Goal: Information Seeking & Learning: Learn about a topic

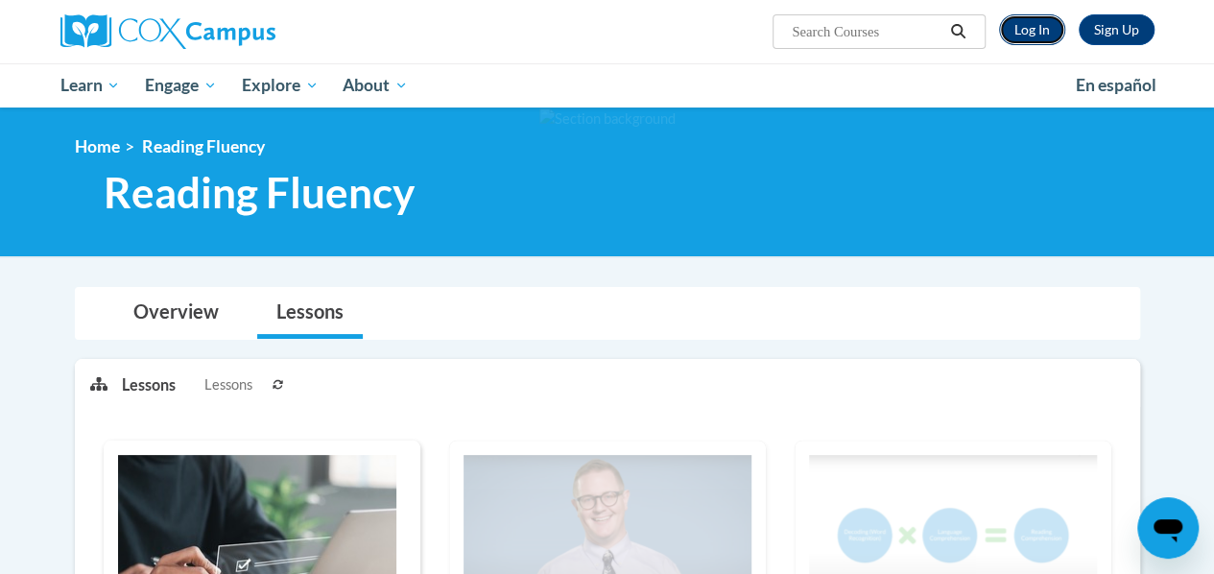
click at [1027, 30] on link "Log In" at bounding box center [1032, 29] width 66 height 31
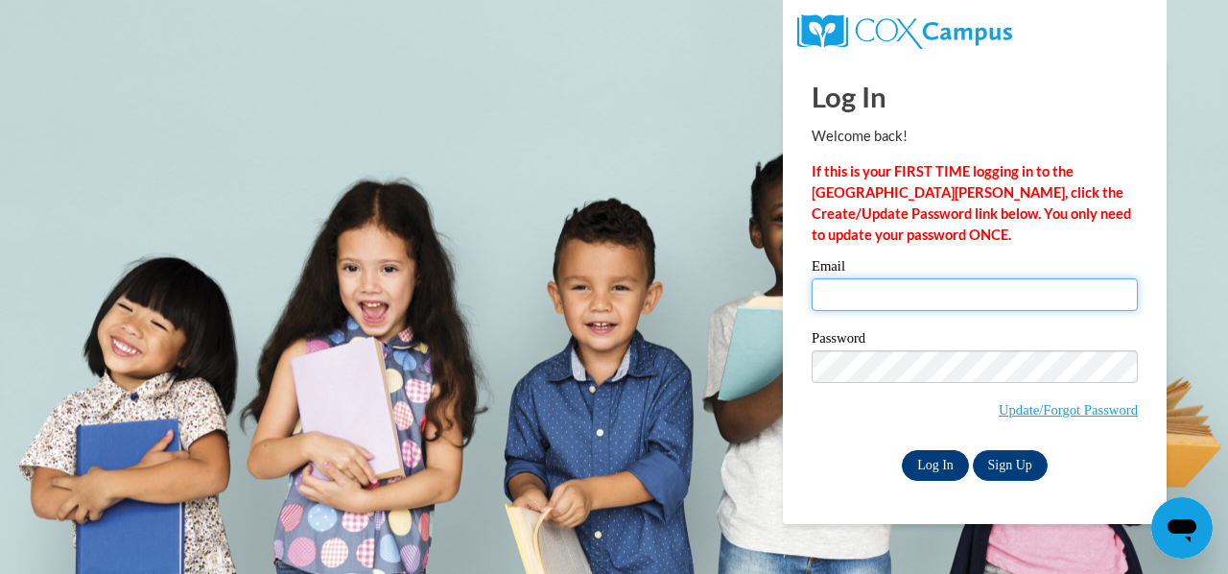
type input "clapvic@sdmfschools.org"
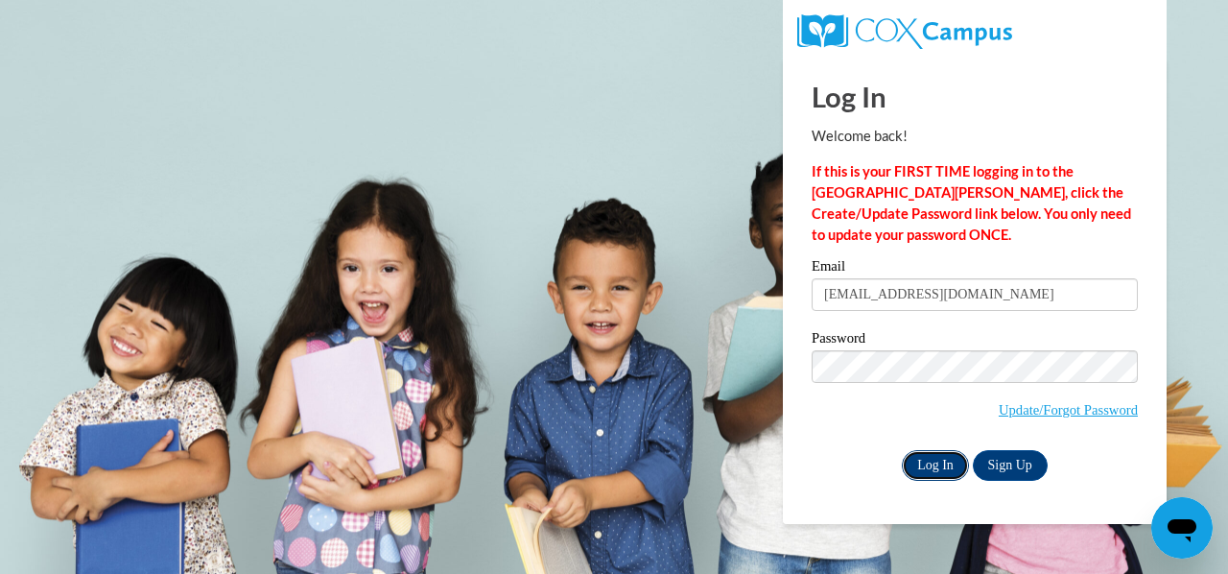
click at [924, 452] on input "Log In" at bounding box center [935, 465] width 67 height 31
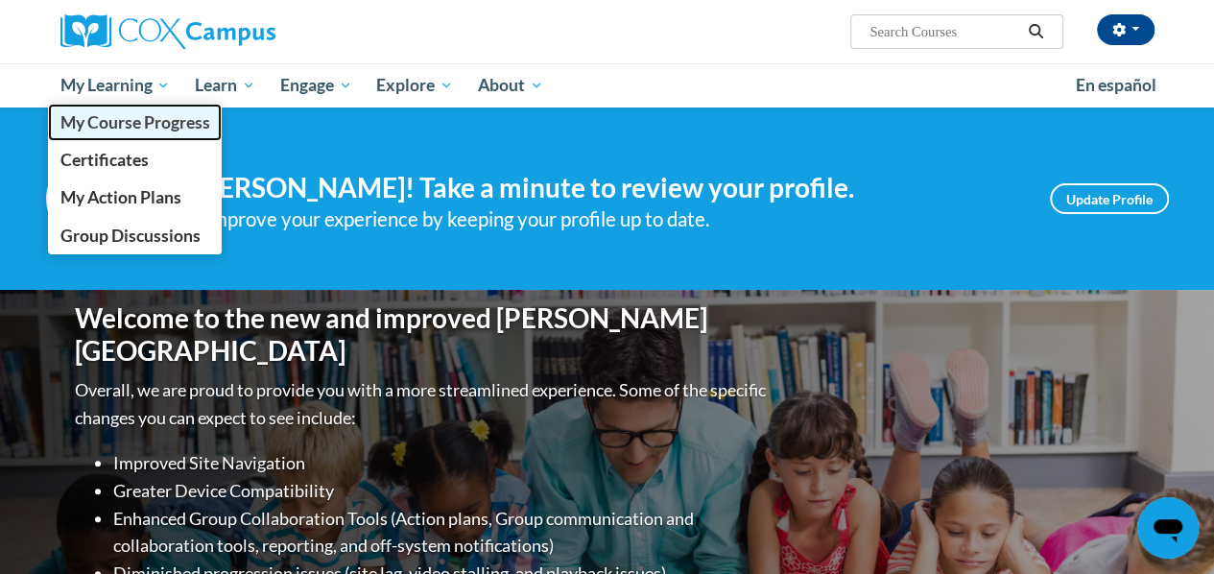
click at [148, 123] on span "My Course Progress" at bounding box center [134, 122] width 150 height 20
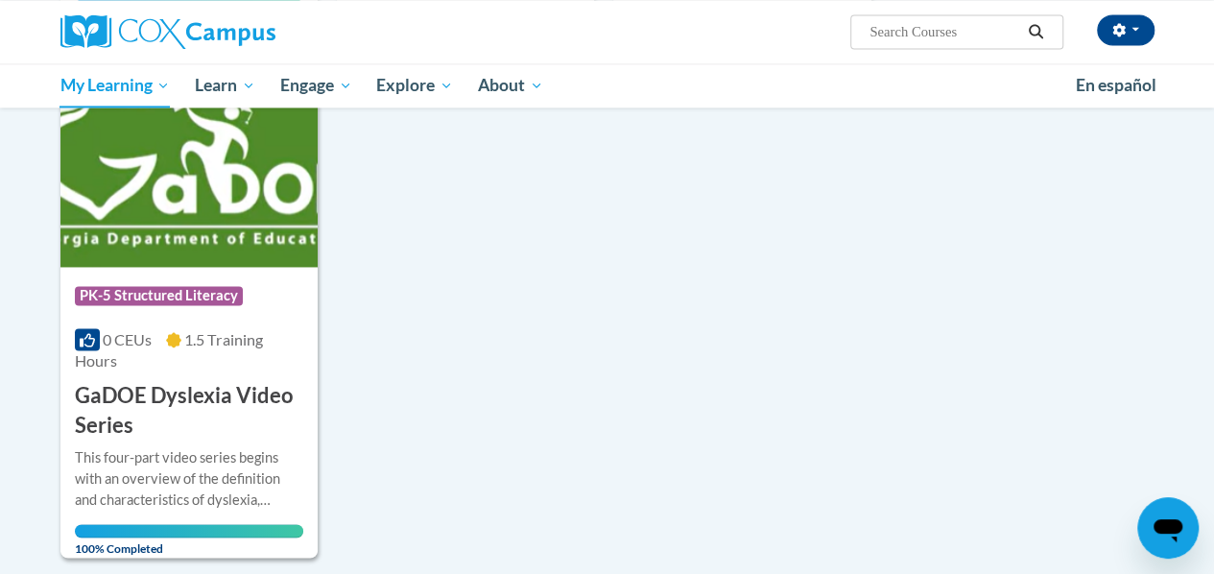
scroll to position [1388, 0]
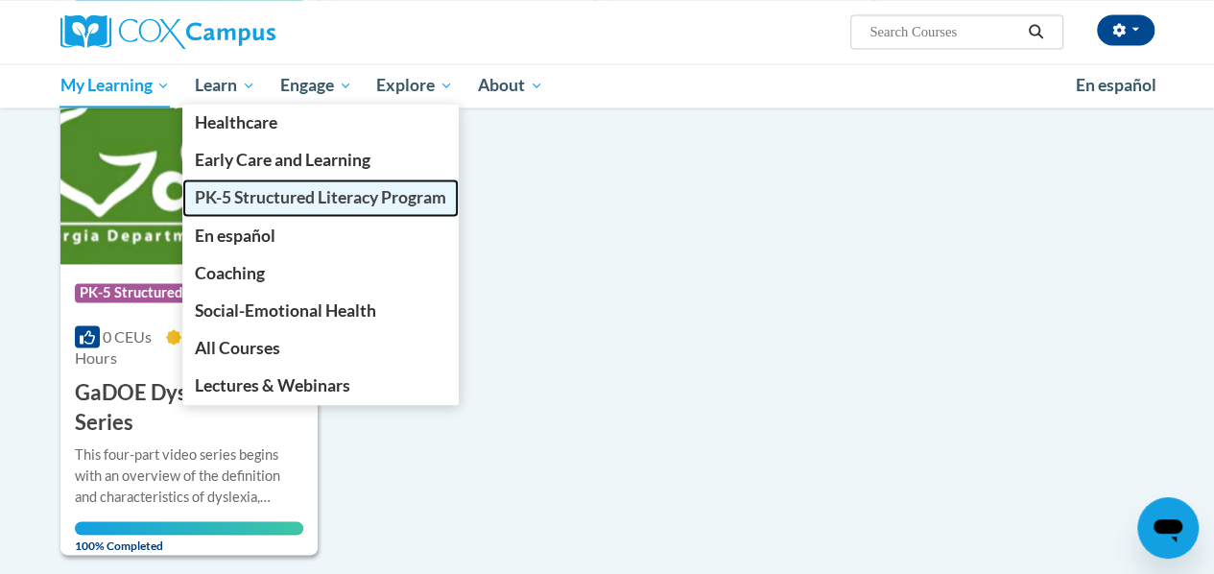
click at [265, 198] on span "PK-5 Structured Literacy Program" at bounding box center [320, 197] width 251 height 20
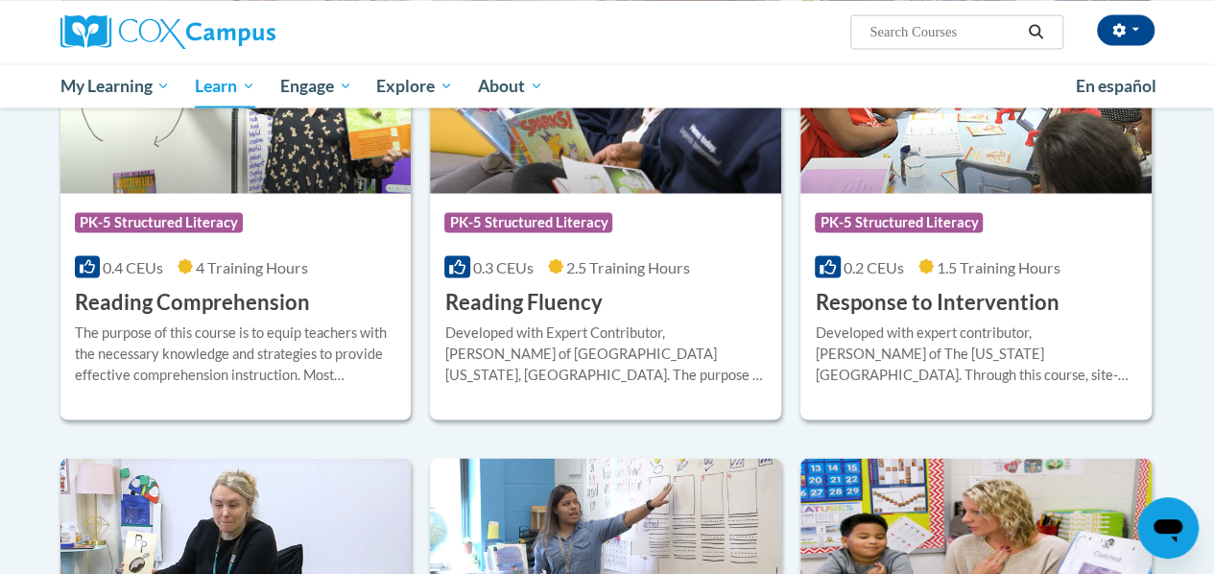
scroll to position [1744, 0]
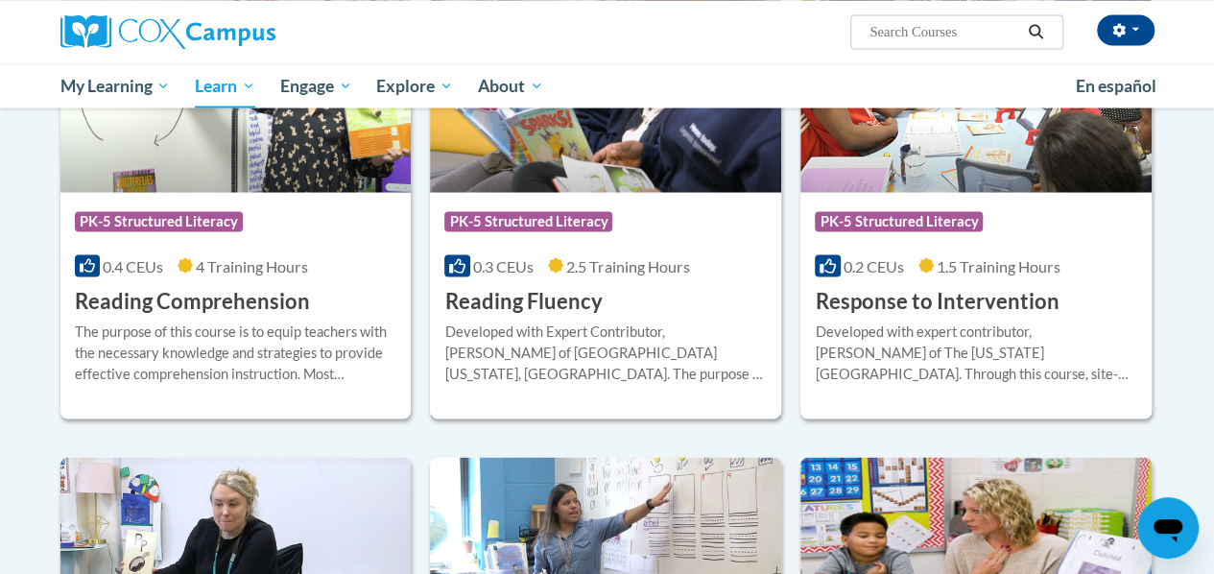
click at [521, 291] on h3 "Reading Fluency" at bounding box center [522, 301] width 157 height 30
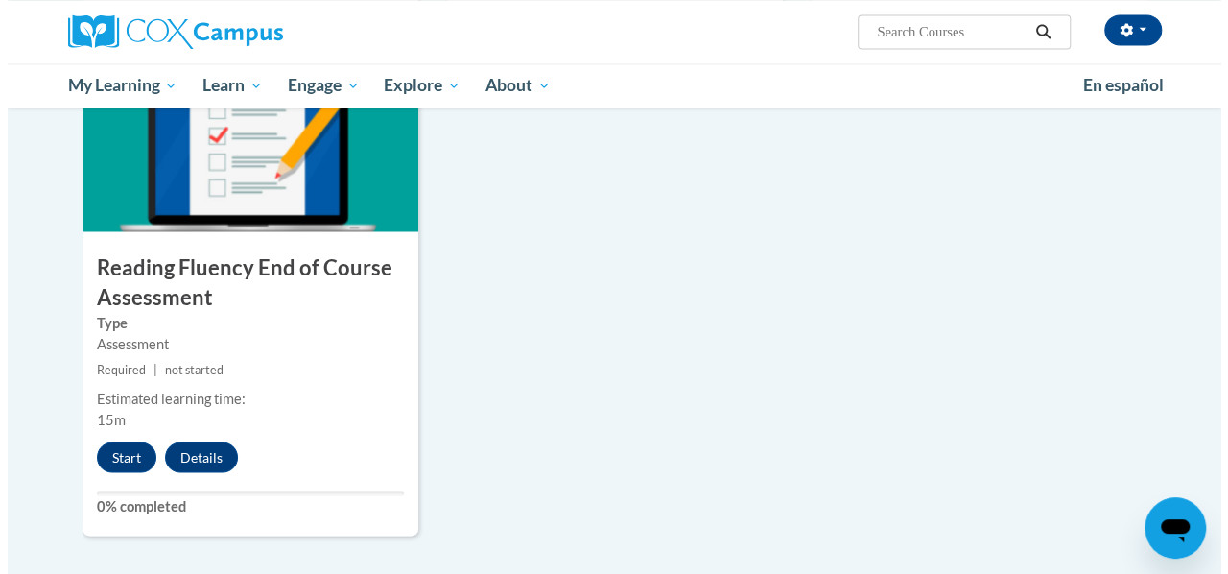
scroll to position [1612, 0]
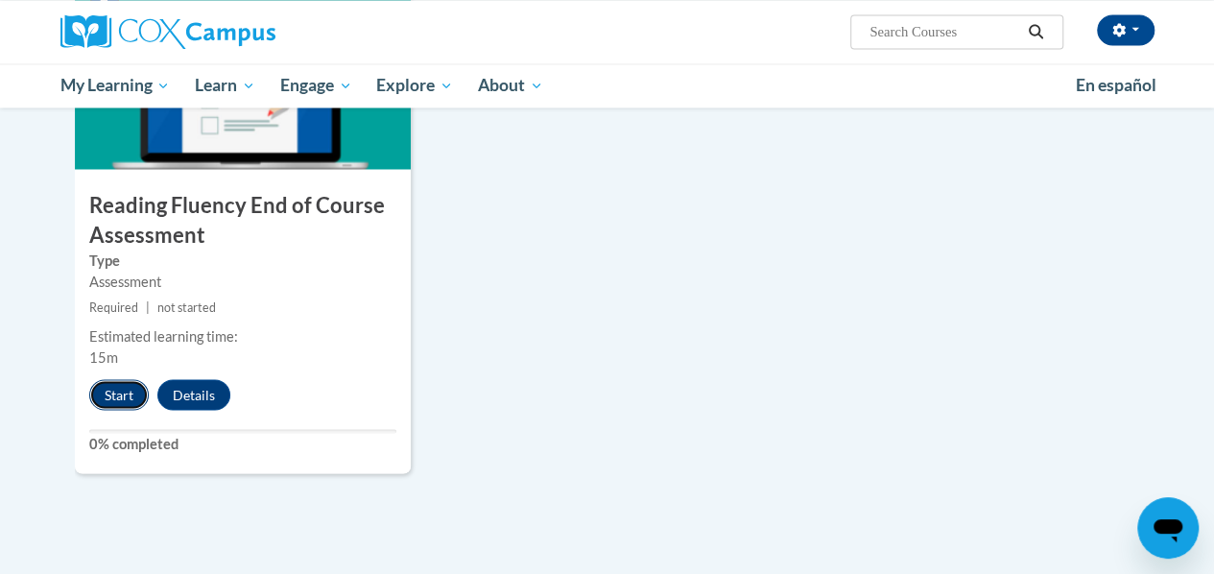
click at [124, 384] on button "Start" at bounding box center [118, 394] width 59 height 31
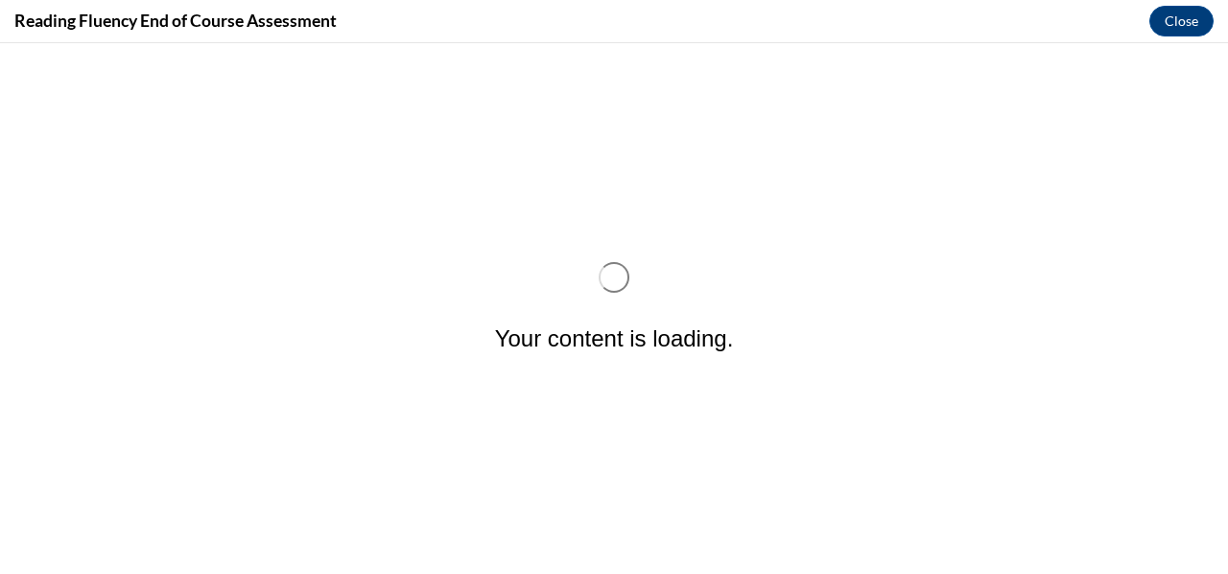
scroll to position [0, 0]
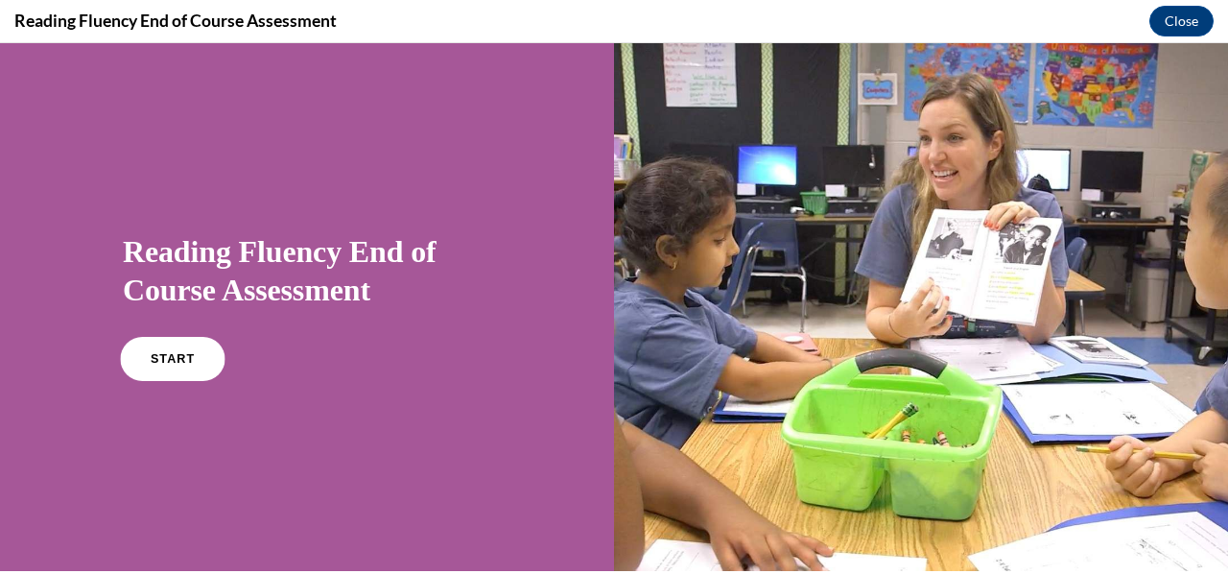
click at [155, 360] on span "START" at bounding box center [173, 359] width 44 height 14
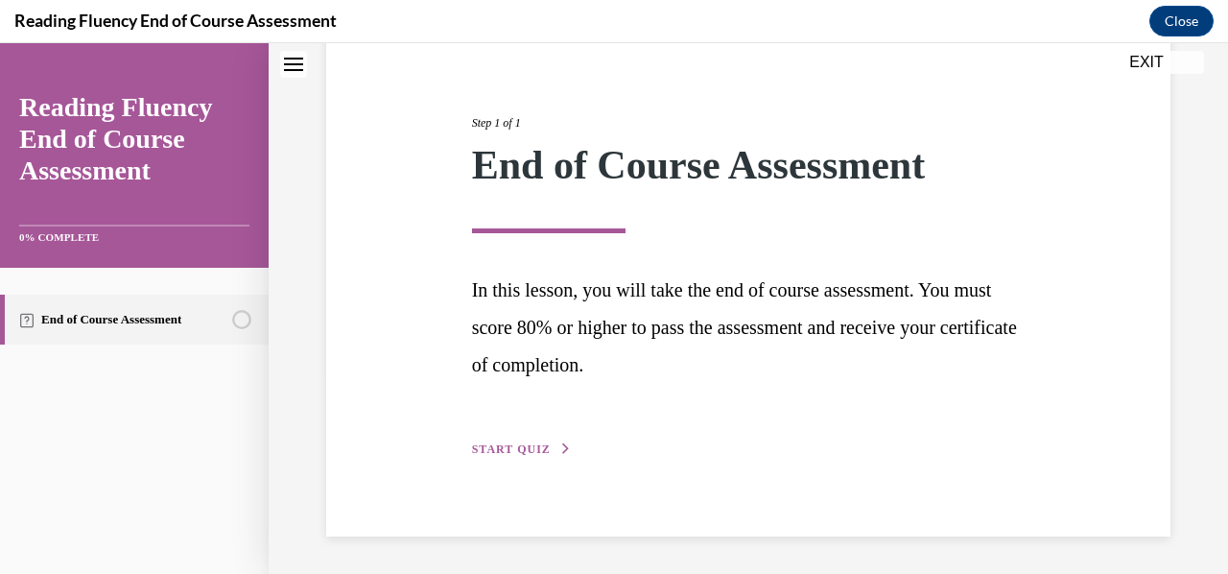
scroll to position [195, 0]
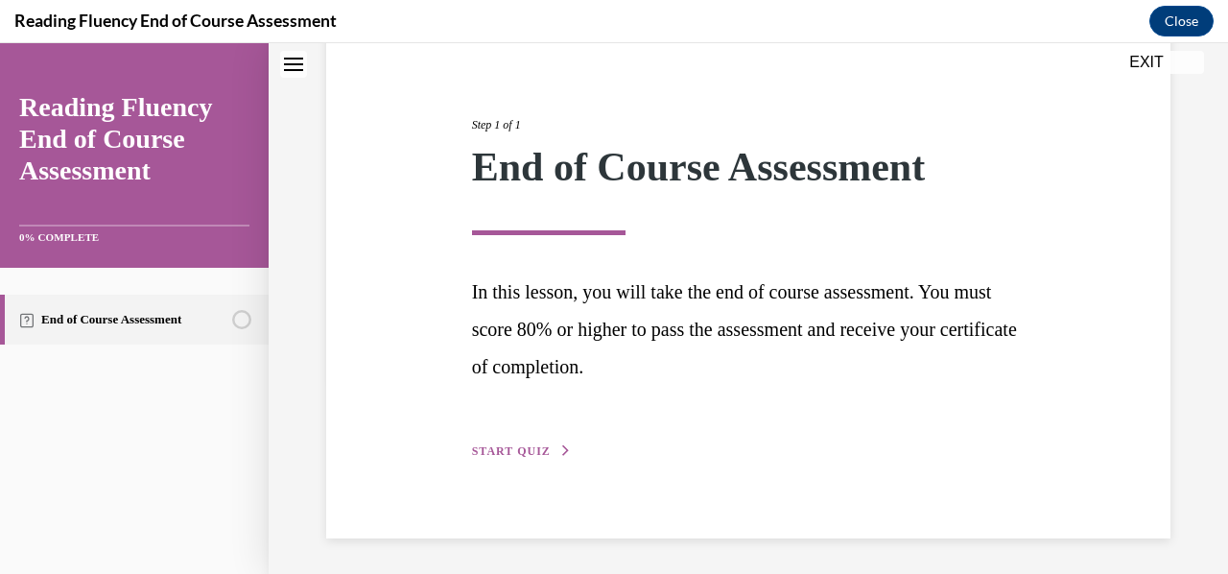
click at [502, 449] on span "START QUIZ" at bounding box center [511, 450] width 79 height 13
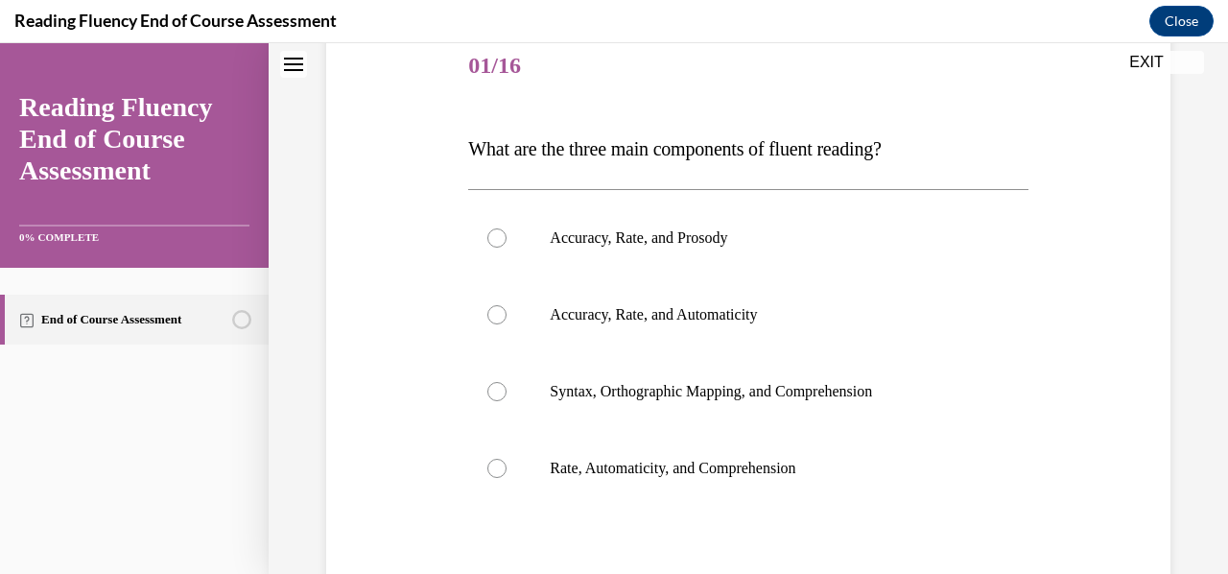
scroll to position [259, 0]
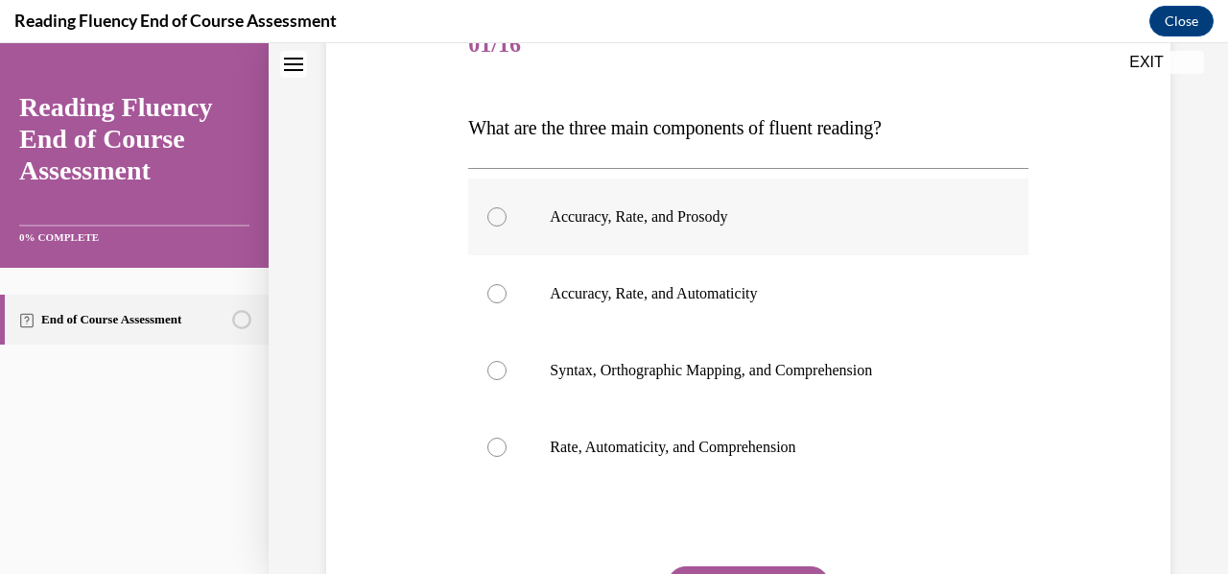
click at [620, 235] on label "Accuracy, Rate, and Prosody" at bounding box center [747, 216] width 559 height 77
click at [507, 226] on input "Accuracy, Rate, and Prosody" at bounding box center [496, 216] width 19 height 19
radio input "true"
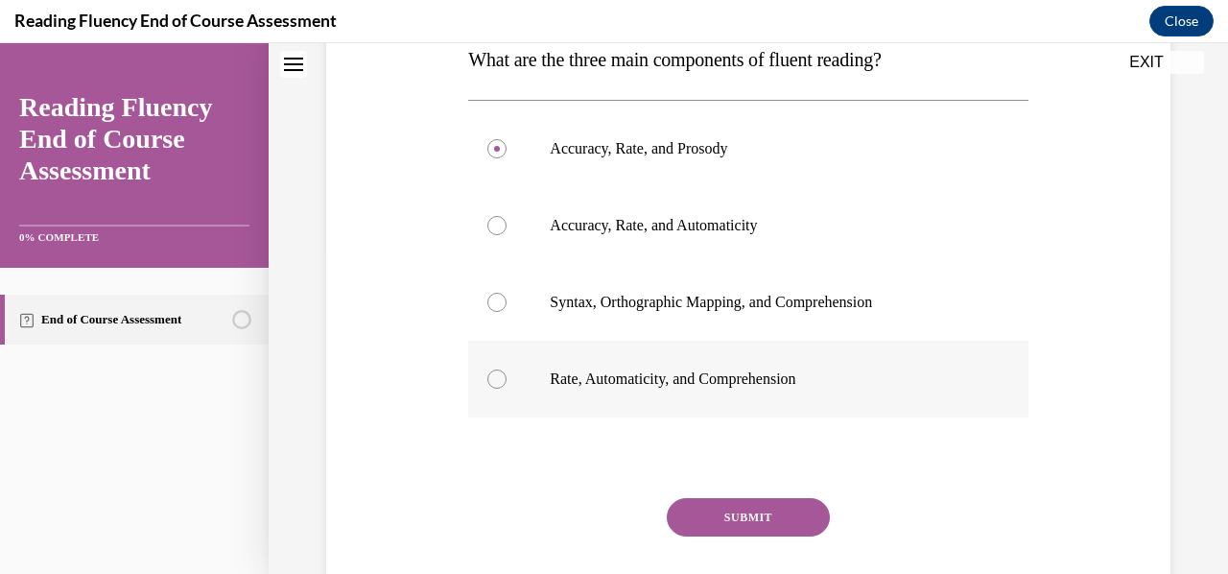
scroll to position [329, 0]
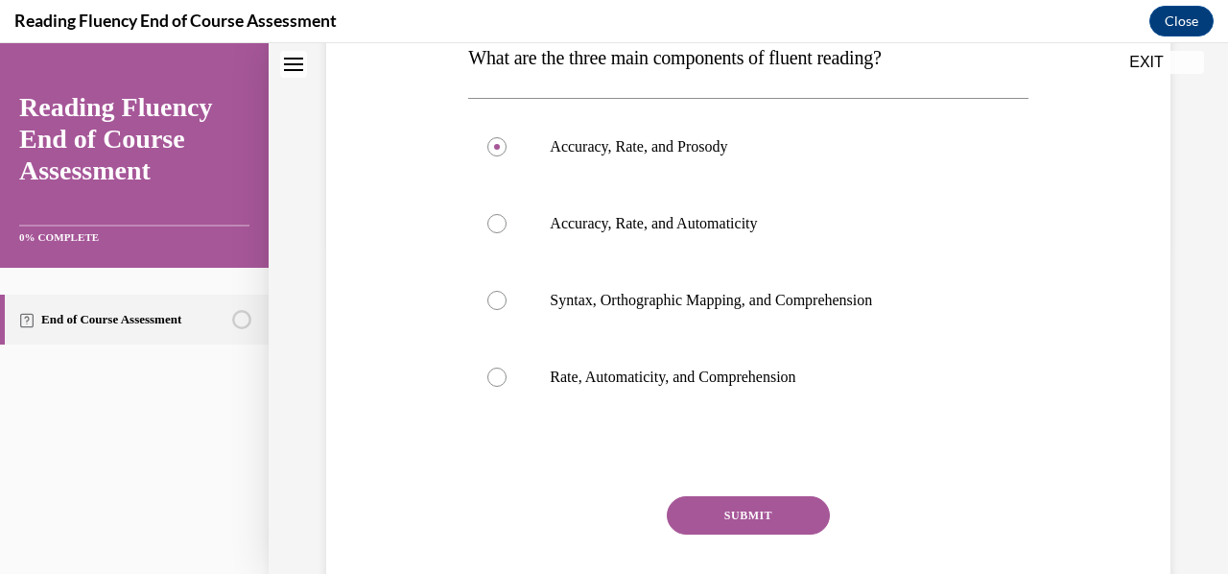
click at [712, 517] on button "SUBMIT" at bounding box center [748, 515] width 163 height 38
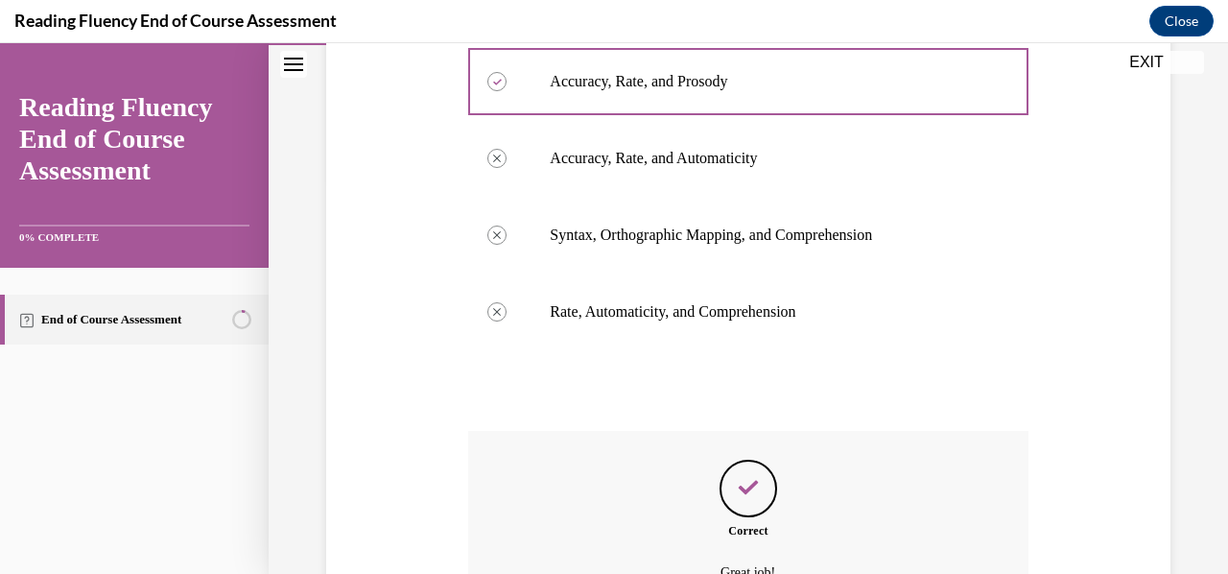
scroll to position [602, 0]
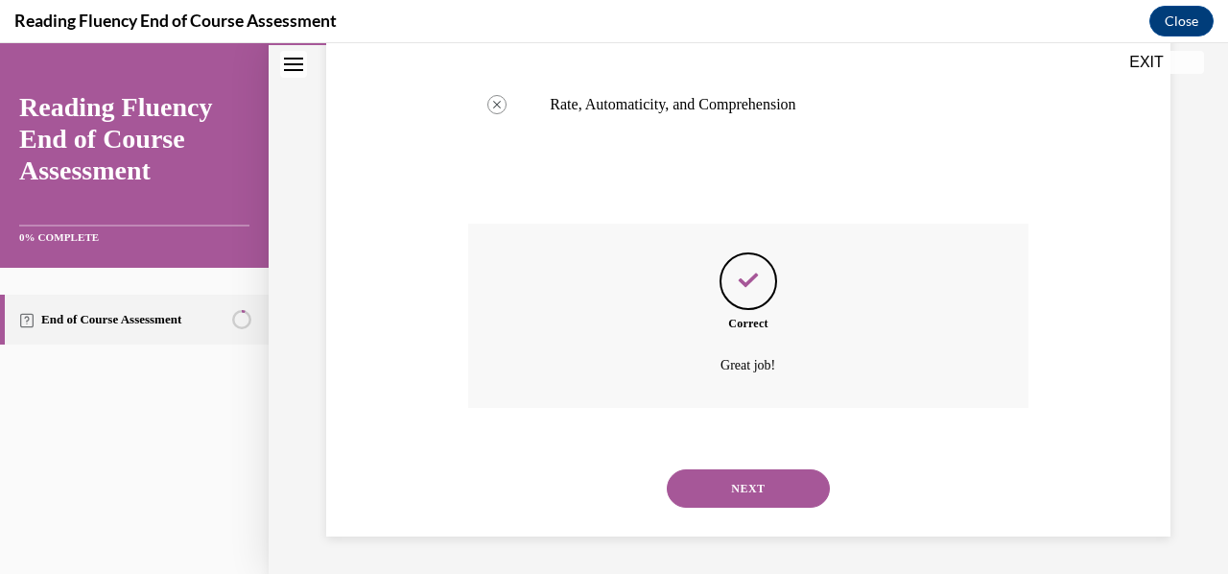
click at [723, 493] on button "NEXT" at bounding box center [748, 488] width 163 height 38
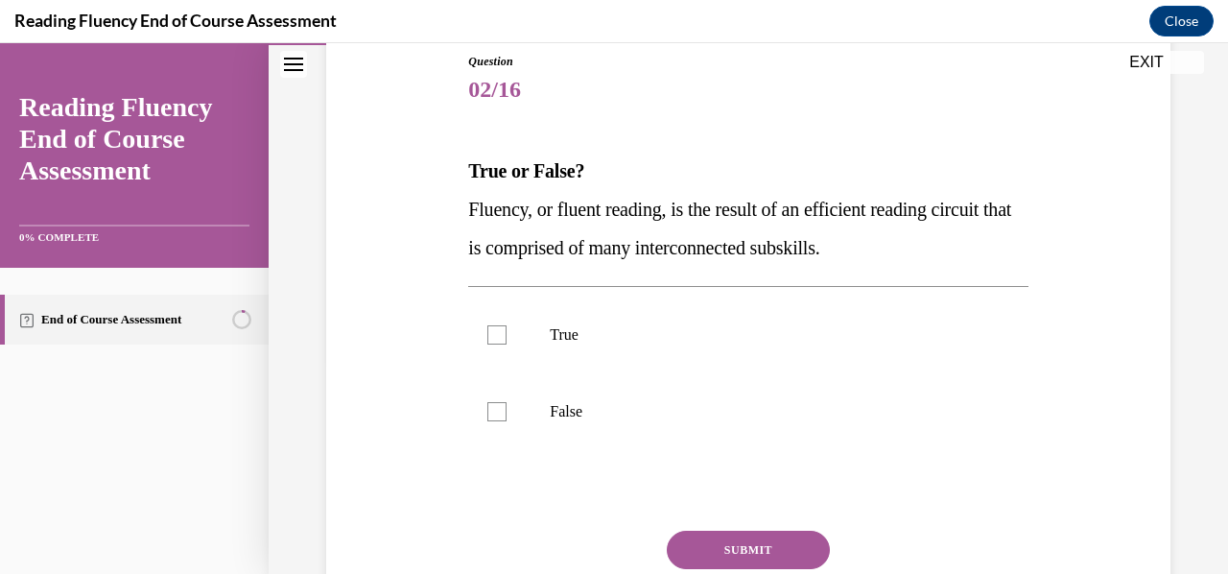
scroll to position [214, 0]
click at [501, 337] on div at bounding box center [496, 334] width 19 height 19
click at [501, 337] on input "True" at bounding box center [496, 334] width 19 height 19
checkbox input "true"
click at [699, 551] on button "SUBMIT" at bounding box center [748, 550] width 163 height 38
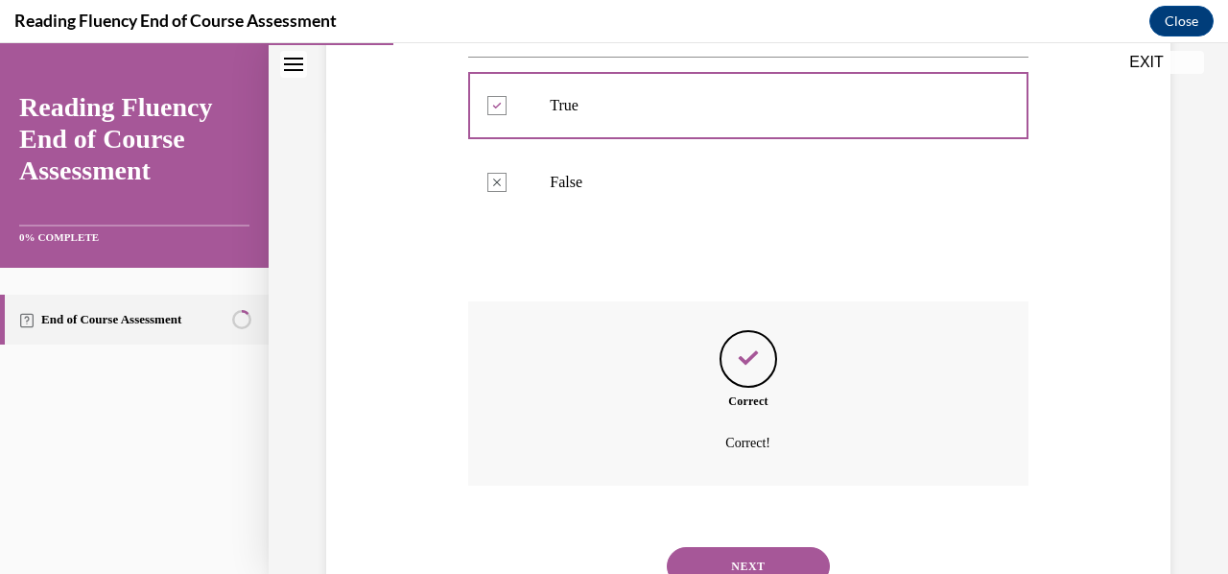
click at [731, 563] on button "NEXT" at bounding box center [748, 566] width 163 height 38
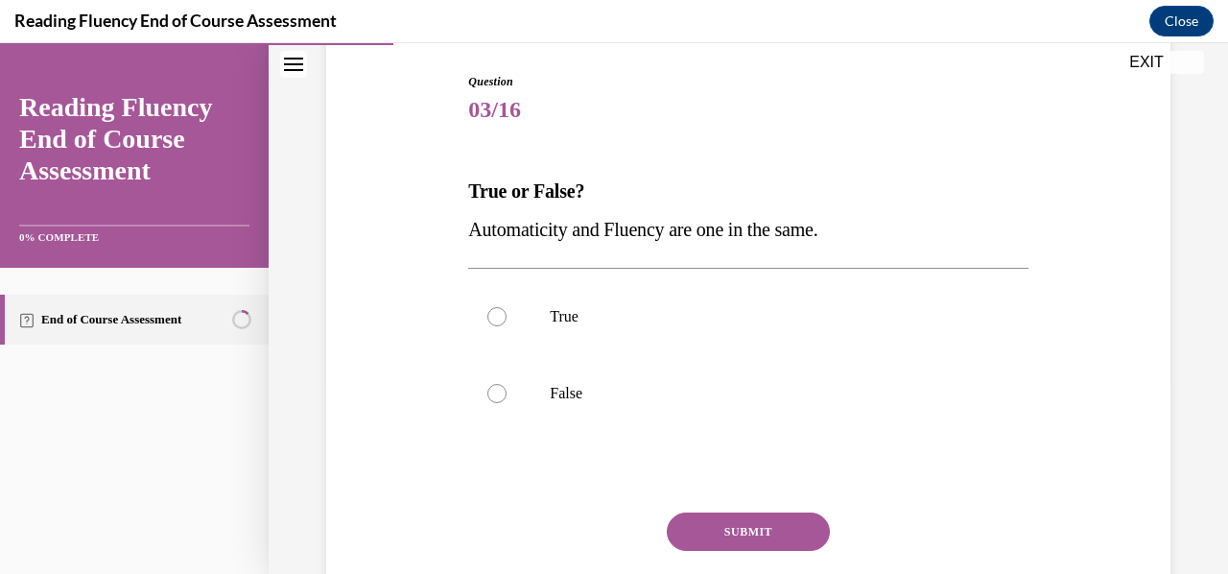
scroll to position [195, 0]
click at [583, 392] on p "False" at bounding box center [765, 392] width 430 height 19
click at [507, 392] on input "False" at bounding box center [496, 392] width 19 height 19
radio input "true"
click at [693, 530] on button "SUBMIT" at bounding box center [748, 530] width 163 height 38
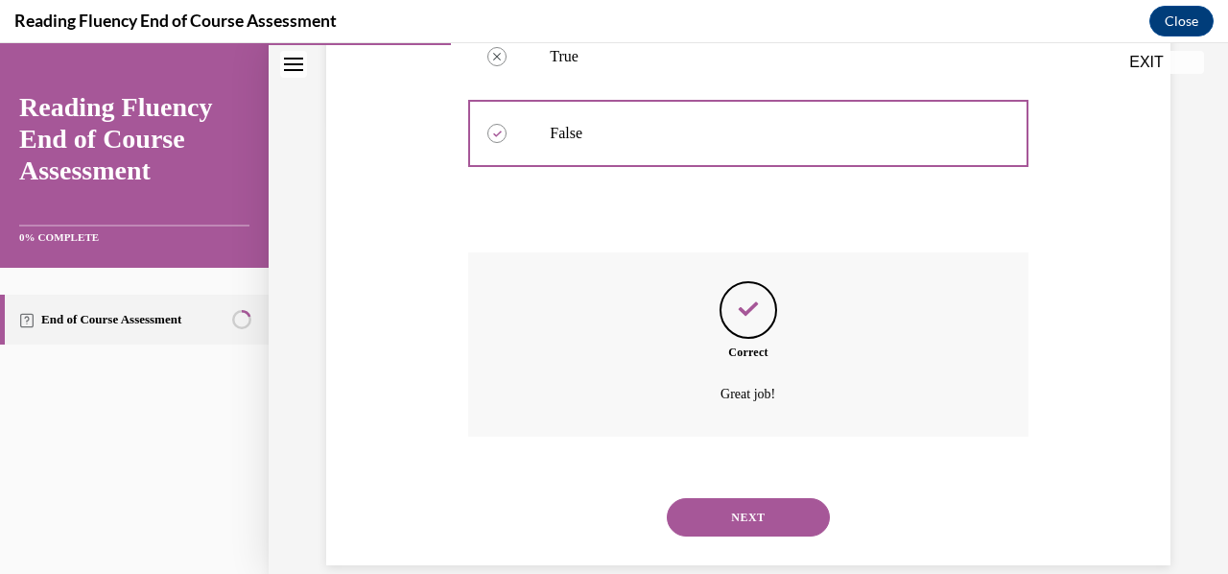
click at [697, 530] on button "NEXT" at bounding box center [748, 517] width 163 height 38
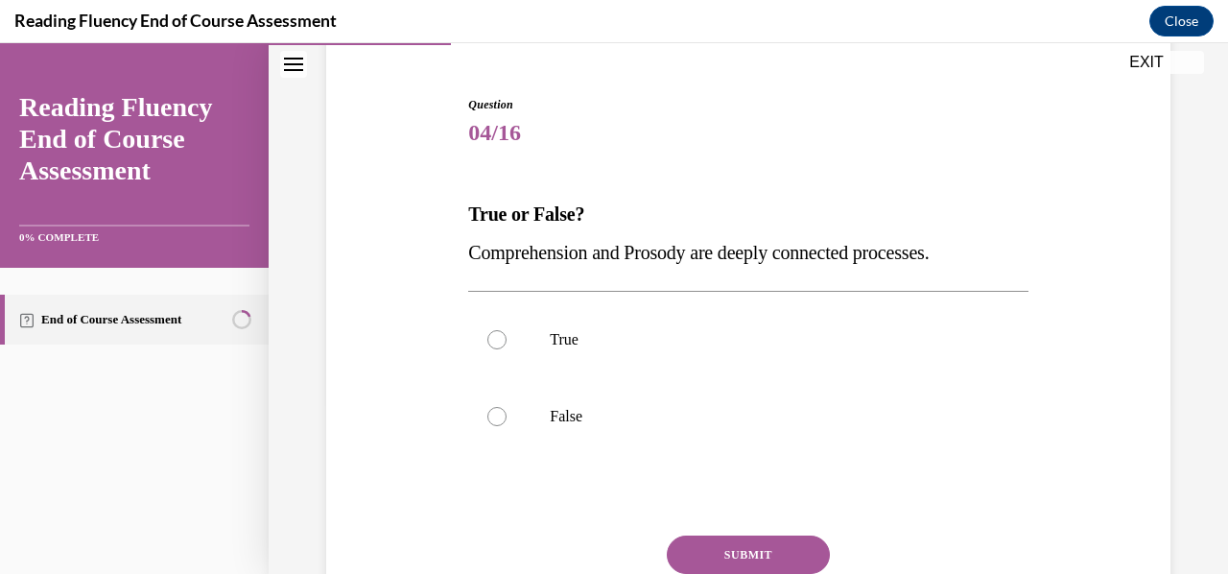
scroll to position [170, 0]
click at [578, 343] on p "True" at bounding box center [765, 340] width 430 height 19
click at [507, 343] on input "True" at bounding box center [496, 340] width 19 height 19
radio input "true"
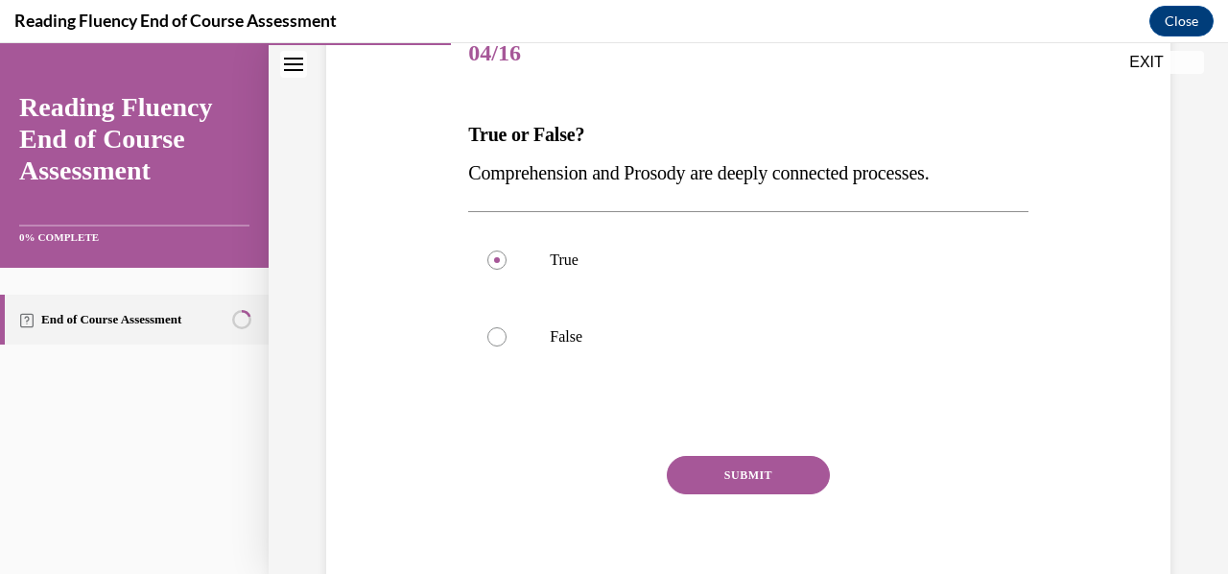
click at [728, 475] on button "SUBMIT" at bounding box center [748, 475] width 163 height 38
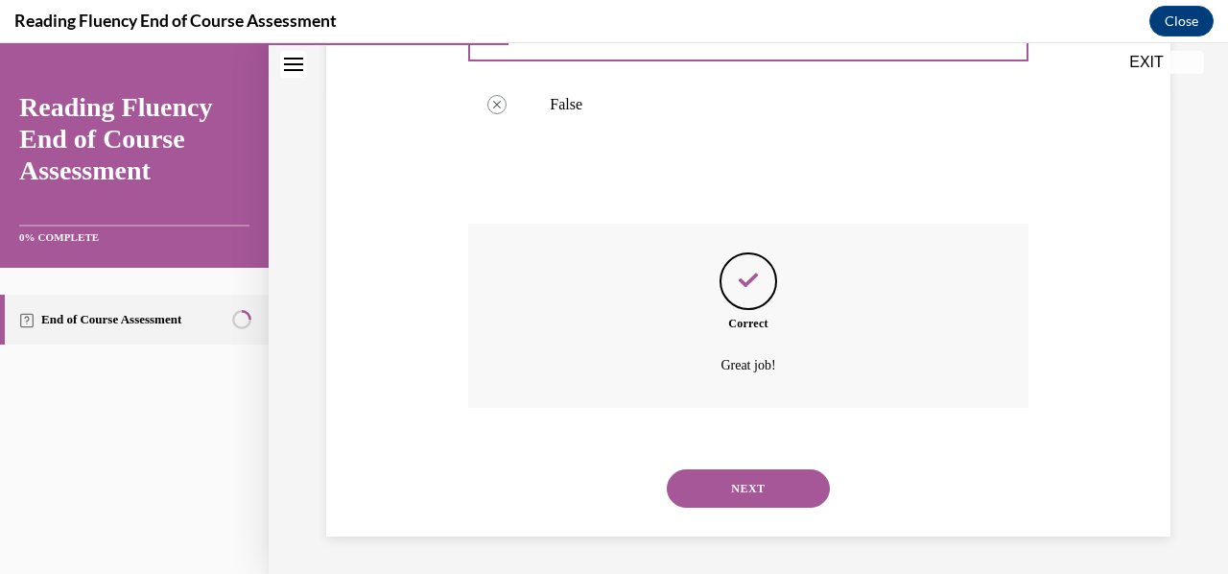
click at [746, 483] on button "NEXT" at bounding box center [748, 488] width 163 height 38
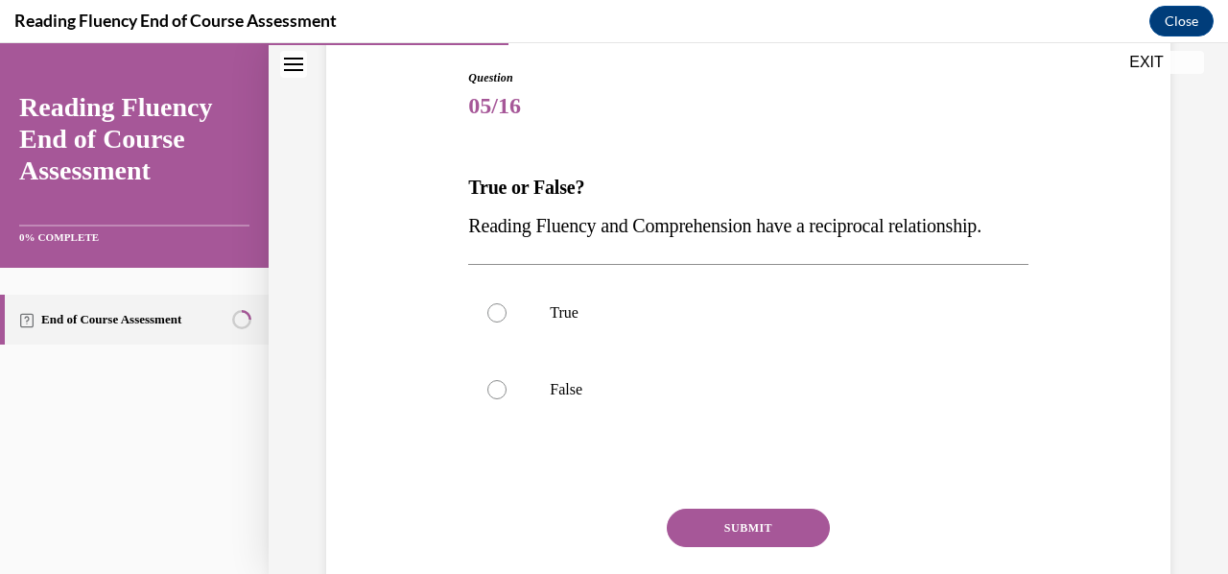
scroll to position [199, 0]
click at [727, 350] on label "True" at bounding box center [747, 311] width 559 height 77
click at [507, 321] on input "True" at bounding box center [496, 311] width 19 height 19
radio input "true"
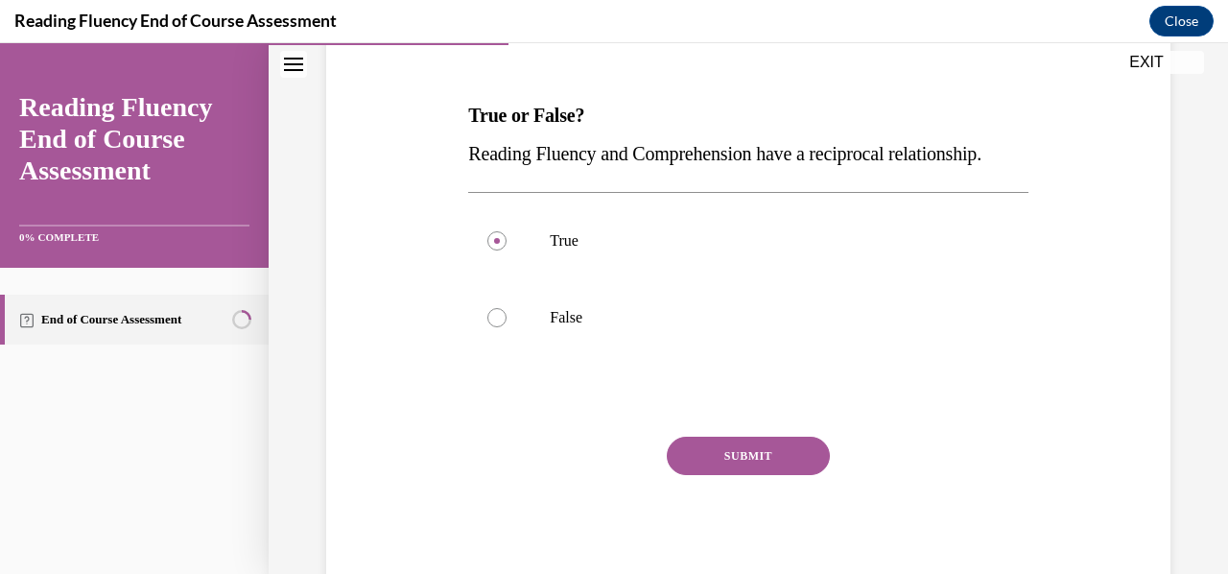
click at [737, 475] on button "SUBMIT" at bounding box center [748, 456] width 163 height 38
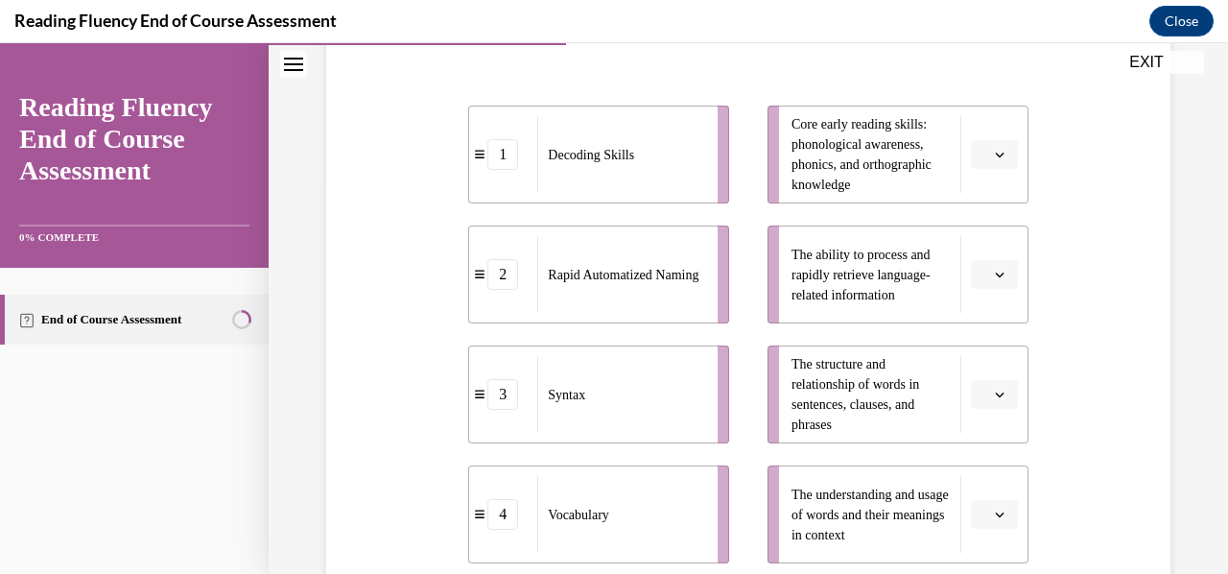
scroll to position [405, 0]
click at [984, 161] on button "button" at bounding box center [994, 153] width 47 height 29
click at [984, 232] on div "1" at bounding box center [979, 234] width 47 height 38
click at [971, 281] on button "button" at bounding box center [994, 273] width 47 height 29
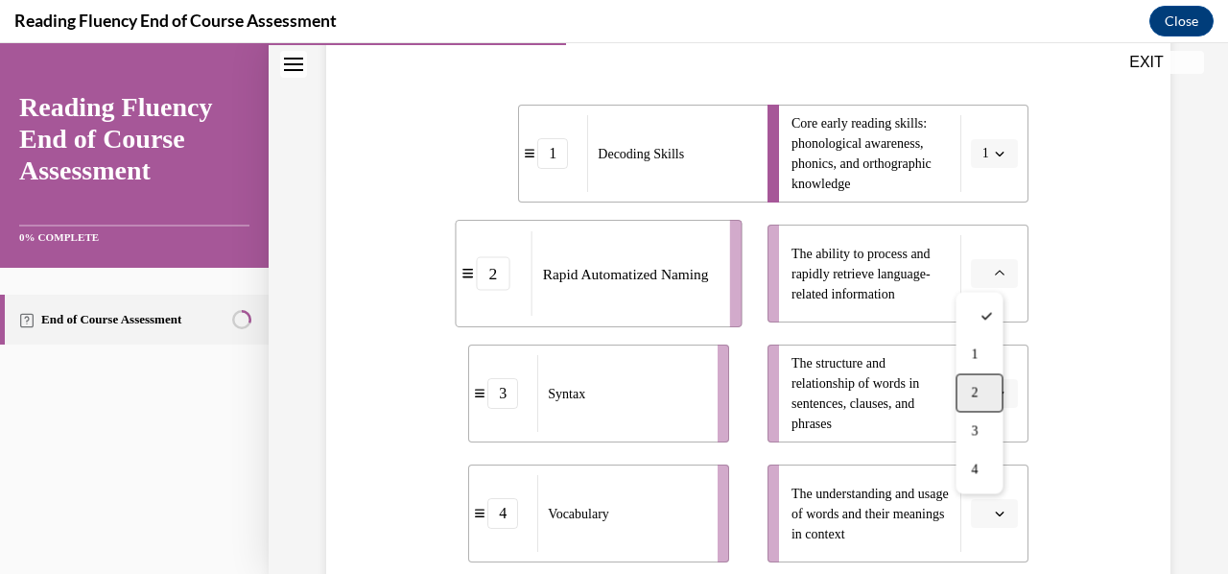
click at [966, 381] on div "2" at bounding box center [979, 392] width 47 height 38
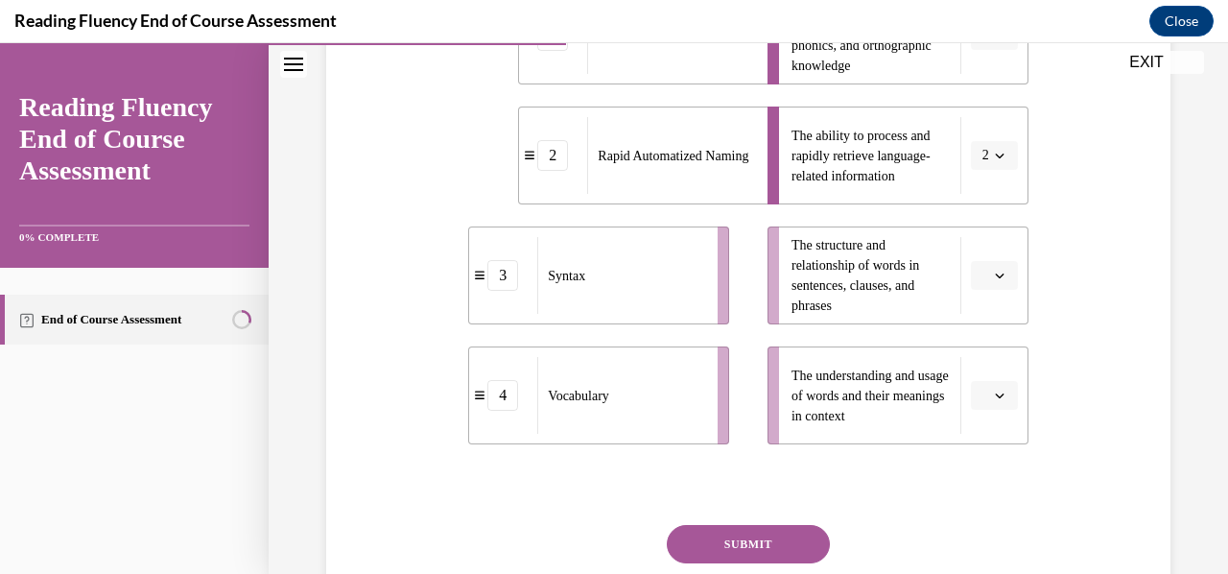
scroll to position [524, 0]
click at [993, 391] on span "button" at bounding box center [999, 394] width 13 height 13
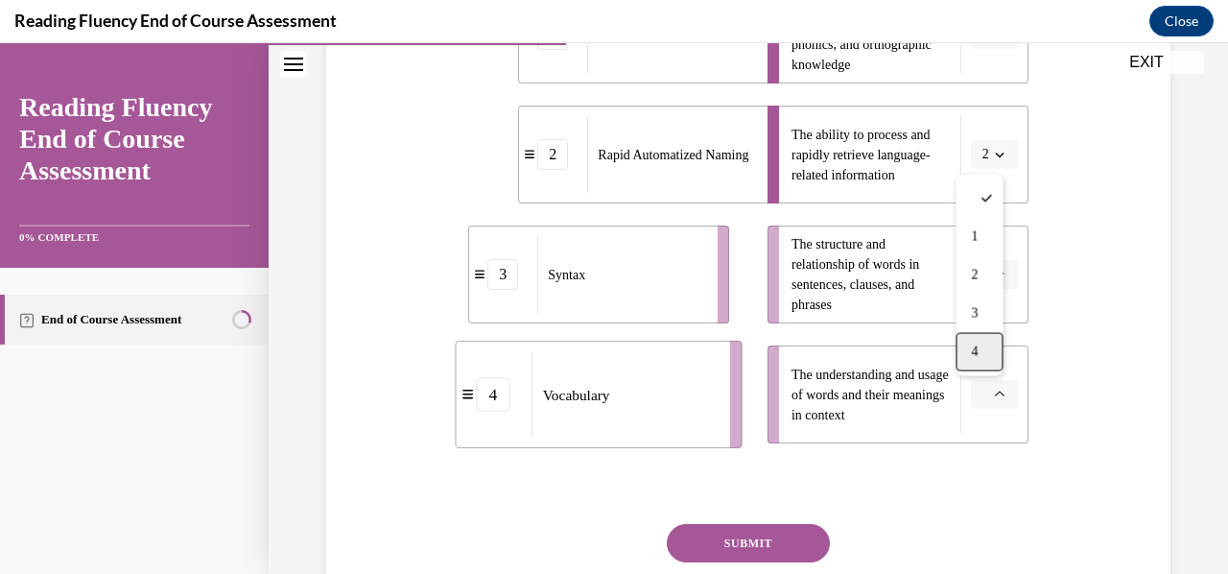
click at [979, 359] on div "4" at bounding box center [979, 352] width 47 height 38
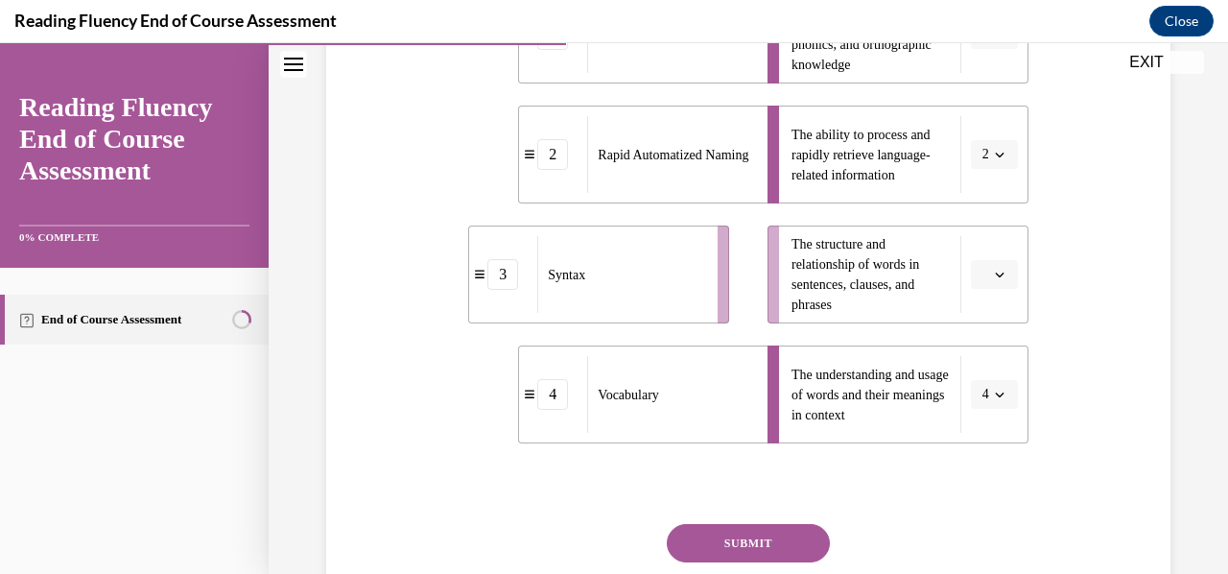
click at [982, 277] on span "Please select an option" at bounding box center [985, 274] width 7 height 19
click at [977, 431] on span "3" at bounding box center [974, 431] width 7 height 15
click at [750, 540] on button "SUBMIT" at bounding box center [748, 543] width 163 height 38
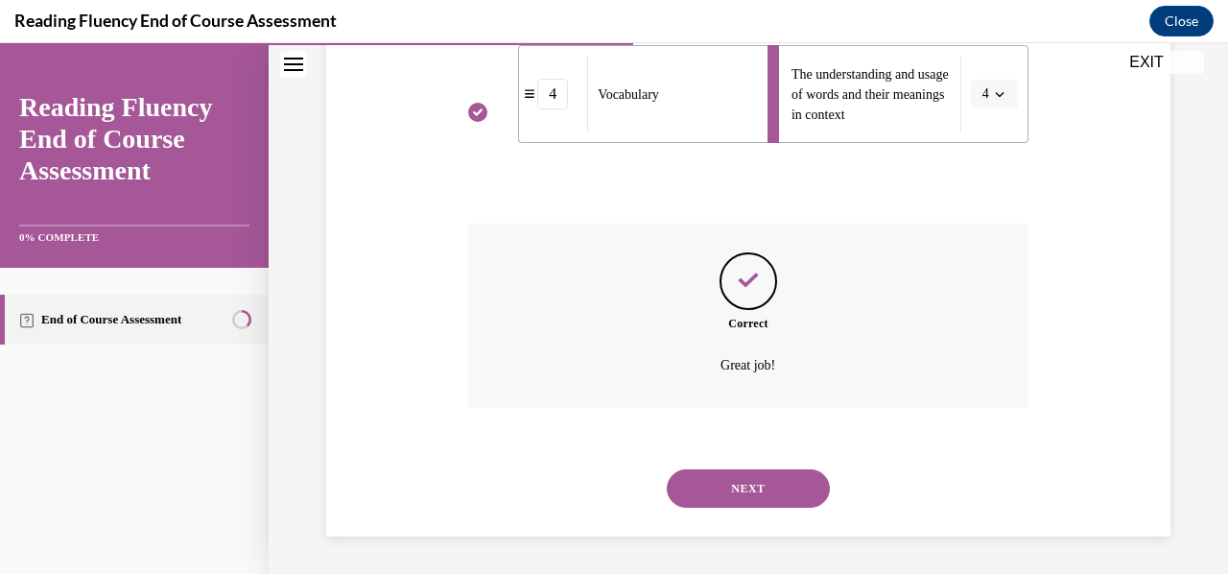
click at [762, 481] on button "NEXT" at bounding box center [748, 488] width 163 height 38
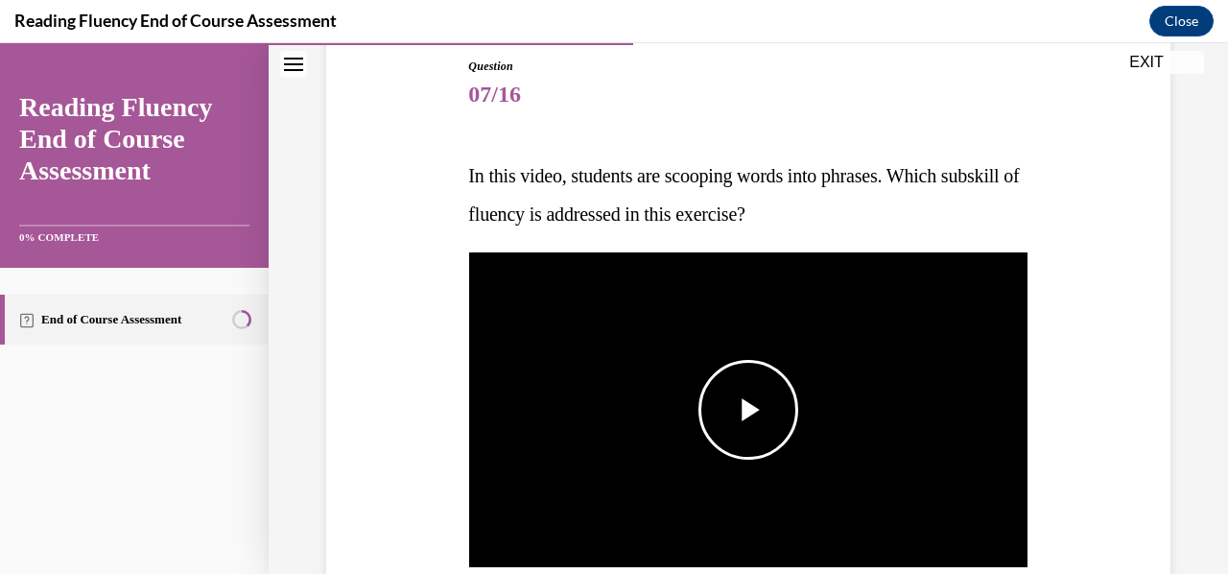
click at [748, 410] on span "Video player" at bounding box center [748, 410] width 0 height 0
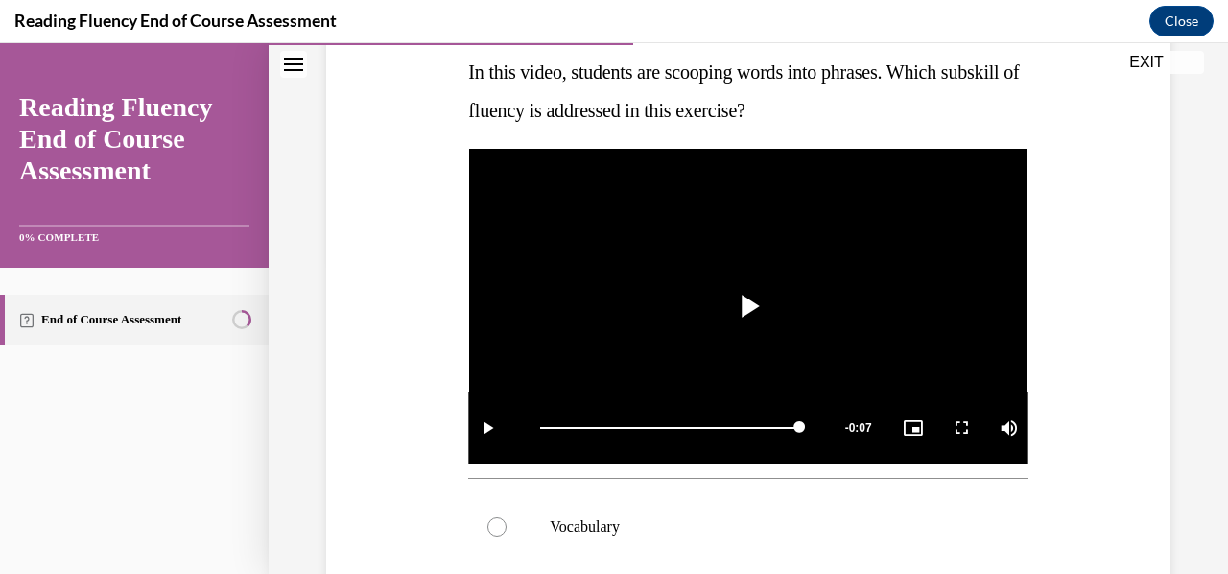
scroll to position [310, 0]
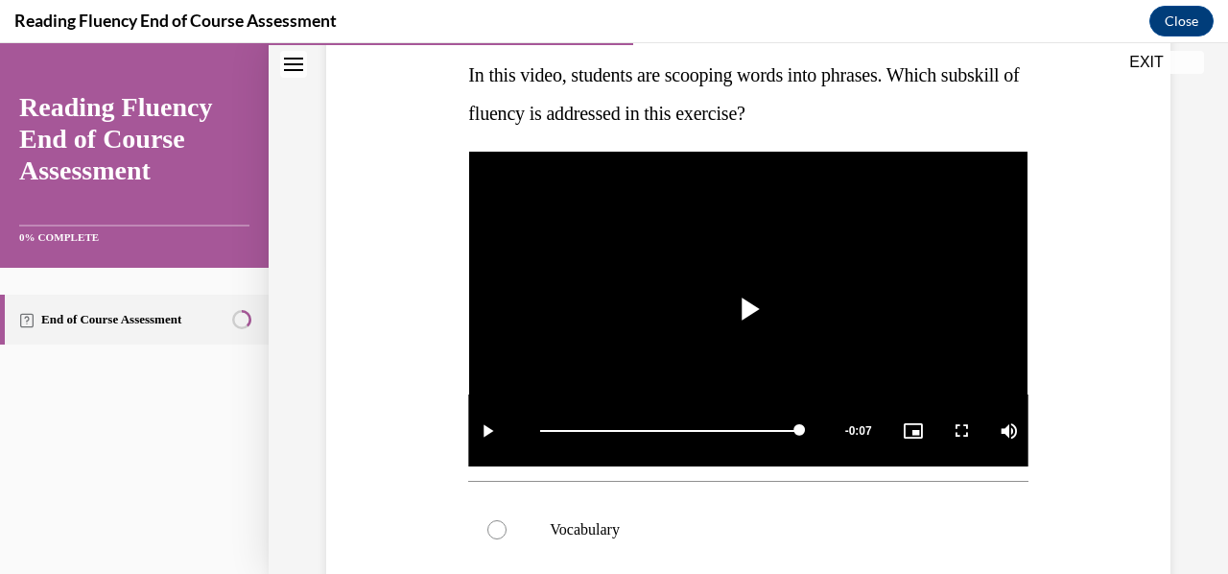
drag, startPoint x: 576, startPoint y: 72, endPoint x: 908, endPoint y: 133, distance: 337.6
click at [908, 133] on div "Question 07/16 In this video, students are scooping words into phrases. Which s…" at bounding box center [747, 496] width 559 height 1079
copy span "students are scooping words into phrases. Which subskill of fluency is addresse…"
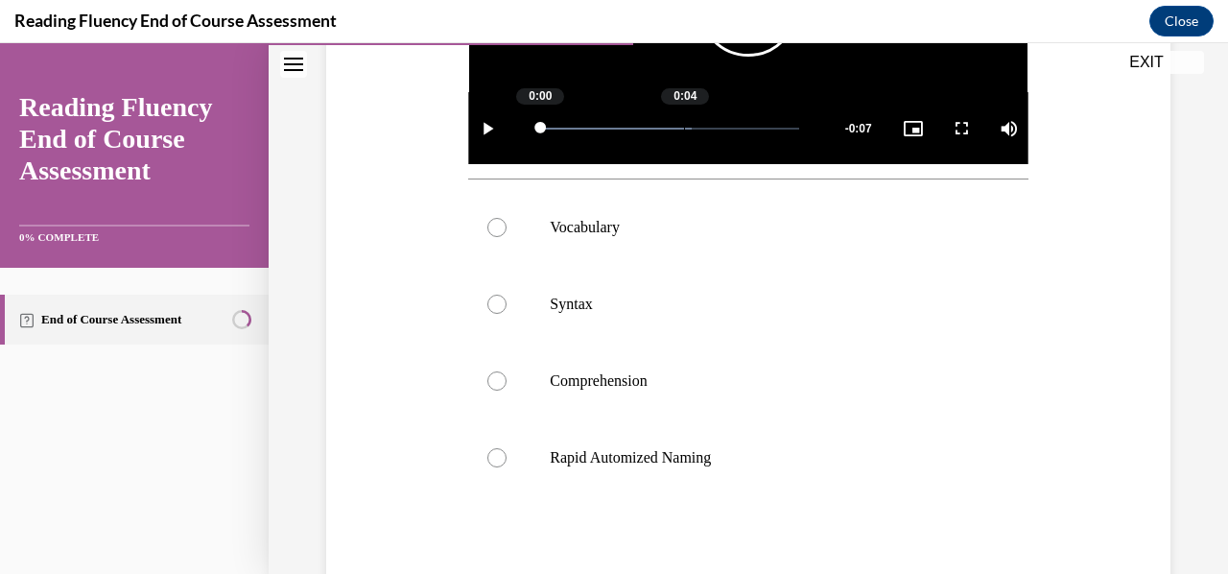
scroll to position [613, 0]
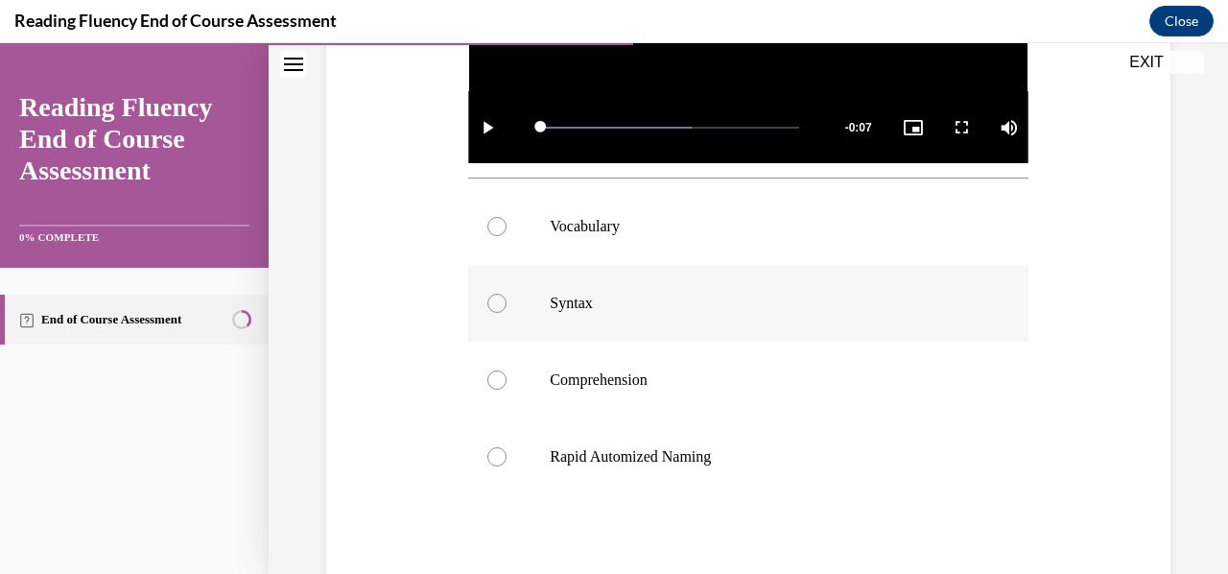
click at [532, 297] on label "Syntax" at bounding box center [747, 303] width 559 height 77
click at [507, 297] on input "Syntax" at bounding box center [496, 303] width 19 height 19
radio input "true"
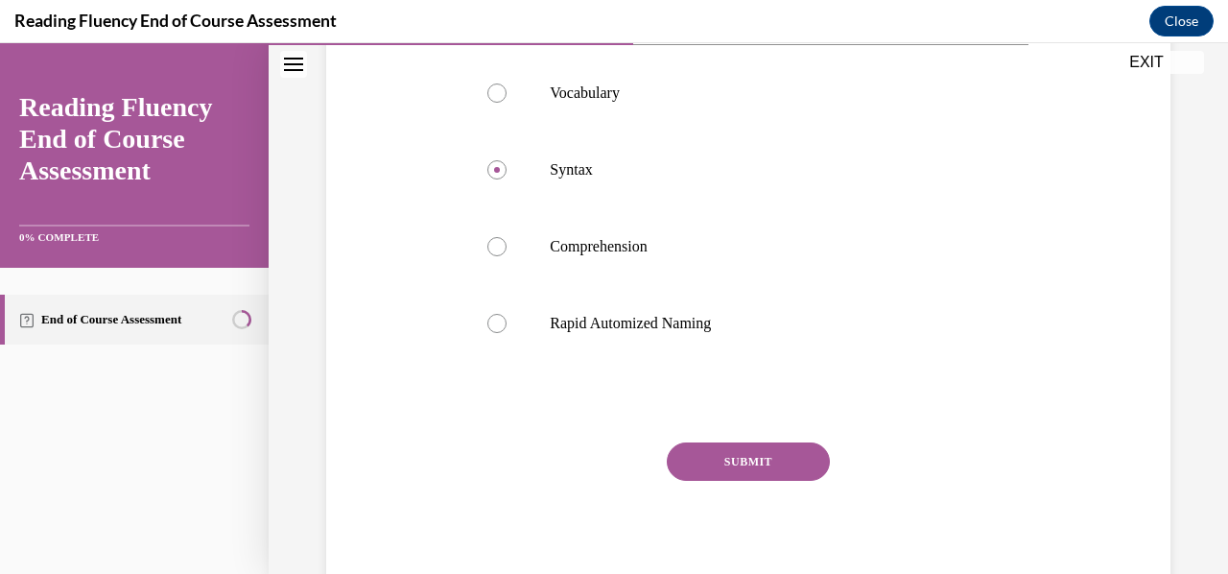
click at [737, 462] on button "SUBMIT" at bounding box center [748, 461] width 163 height 38
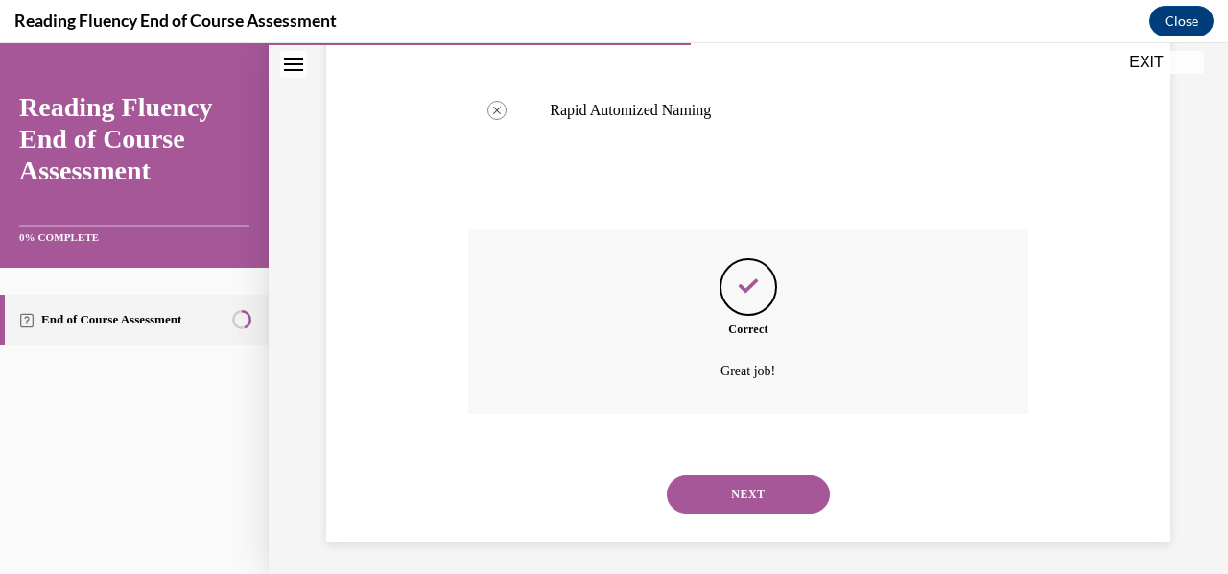
click at [739, 488] on button "NEXT" at bounding box center [748, 494] width 163 height 38
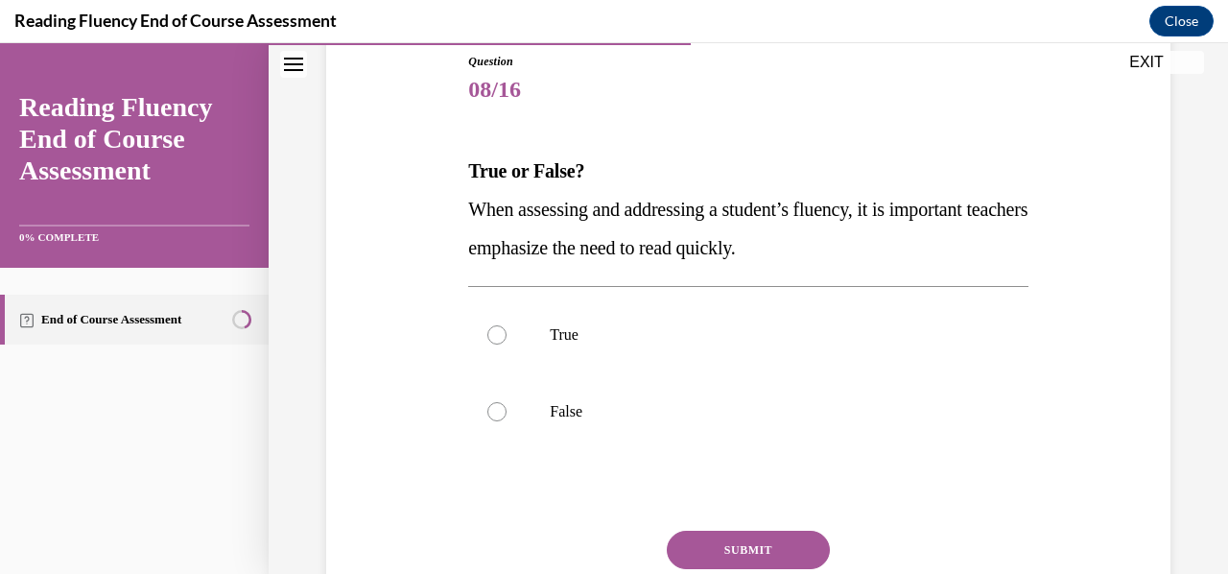
scroll to position [215, 0]
click at [561, 401] on p "False" at bounding box center [765, 410] width 430 height 19
click at [507, 401] on input "False" at bounding box center [496, 410] width 19 height 19
radio input "true"
click at [712, 533] on button "SUBMIT" at bounding box center [748, 549] width 163 height 38
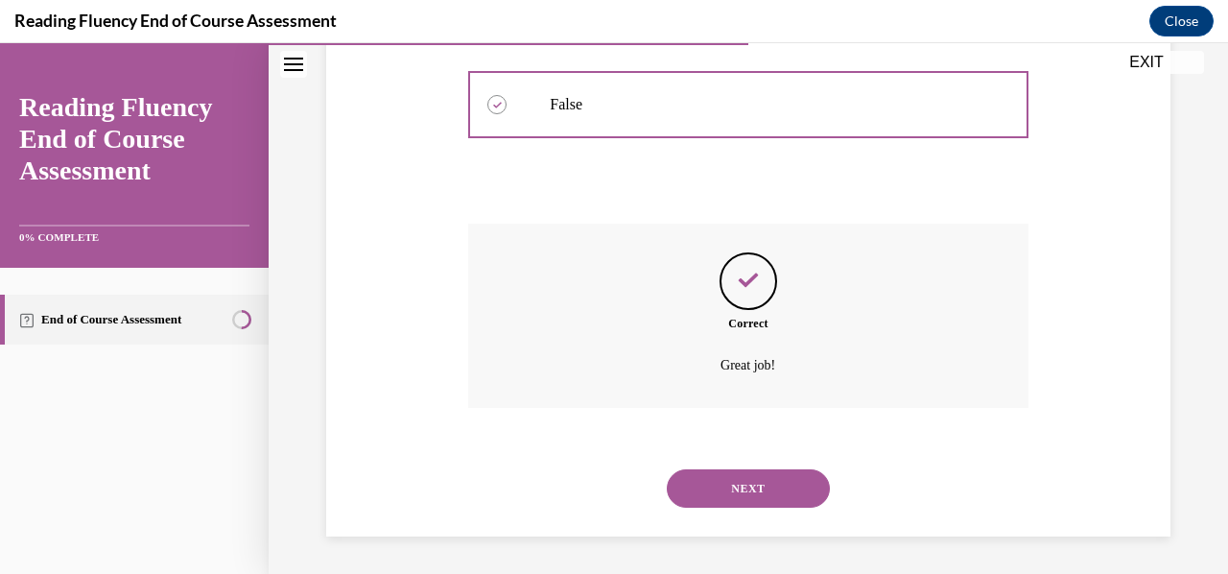
click at [727, 492] on button "NEXT" at bounding box center [748, 488] width 163 height 38
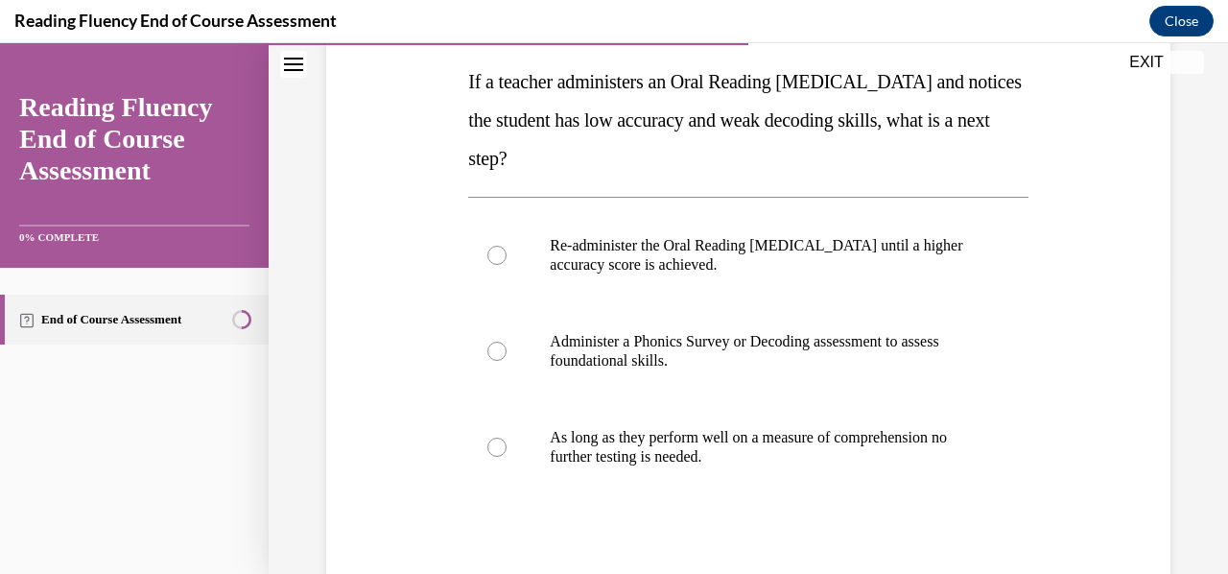
scroll to position [305, 0]
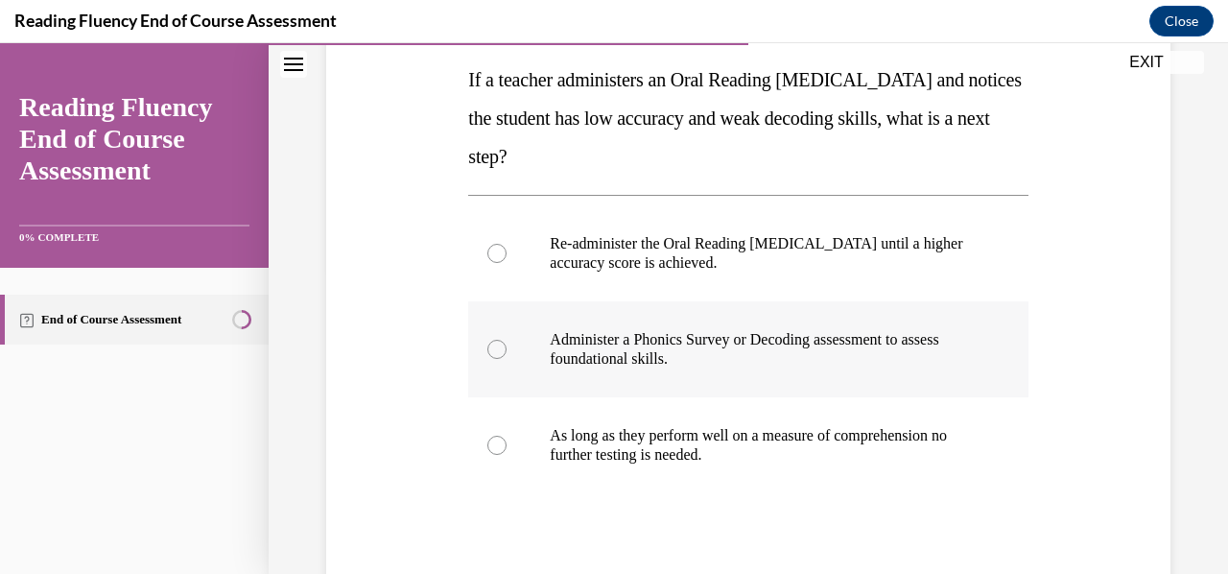
click at [695, 350] on p "Administer a Phonics Survey or Decoding assessment to assess foundational skill…" at bounding box center [765, 349] width 430 height 38
click at [507, 350] on input "Administer a Phonics Survey or Decoding assessment to assess foundational skill…" at bounding box center [496, 349] width 19 height 19
radio input "true"
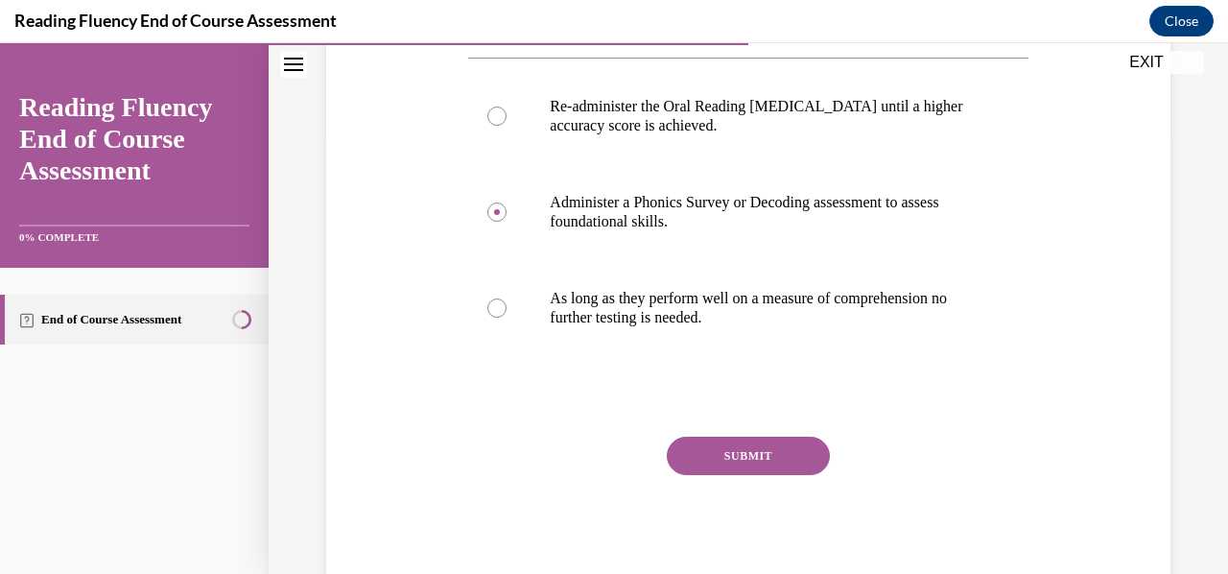
click at [706, 442] on button "SUBMIT" at bounding box center [748, 456] width 163 height 38
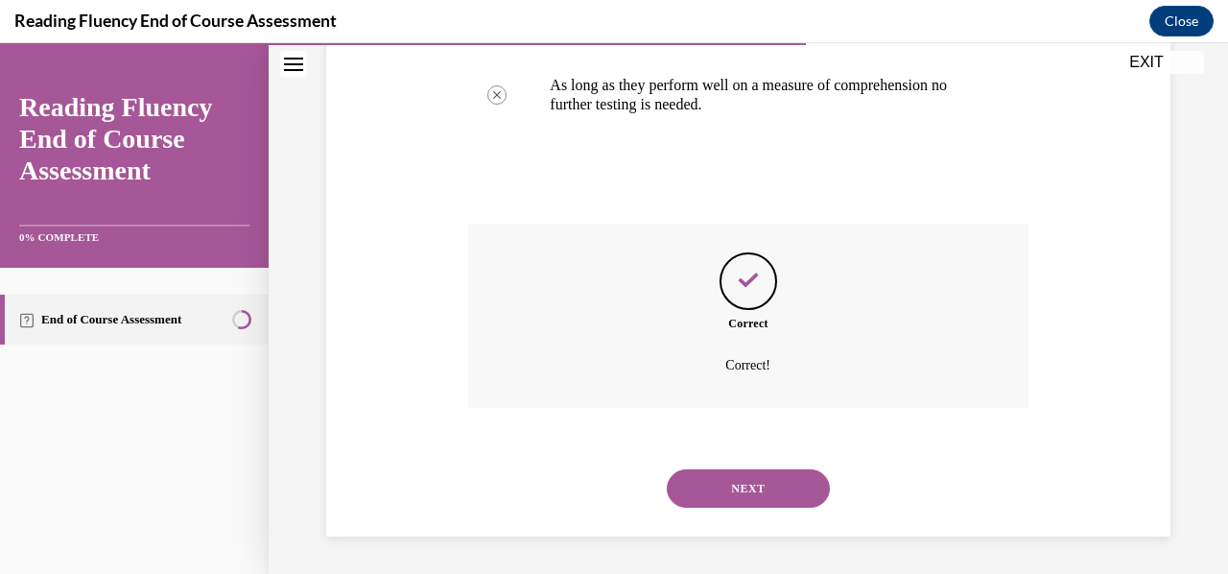
click at [708, 499] on button "NEXT" at bounding box center [748, 488] width 163 height 38
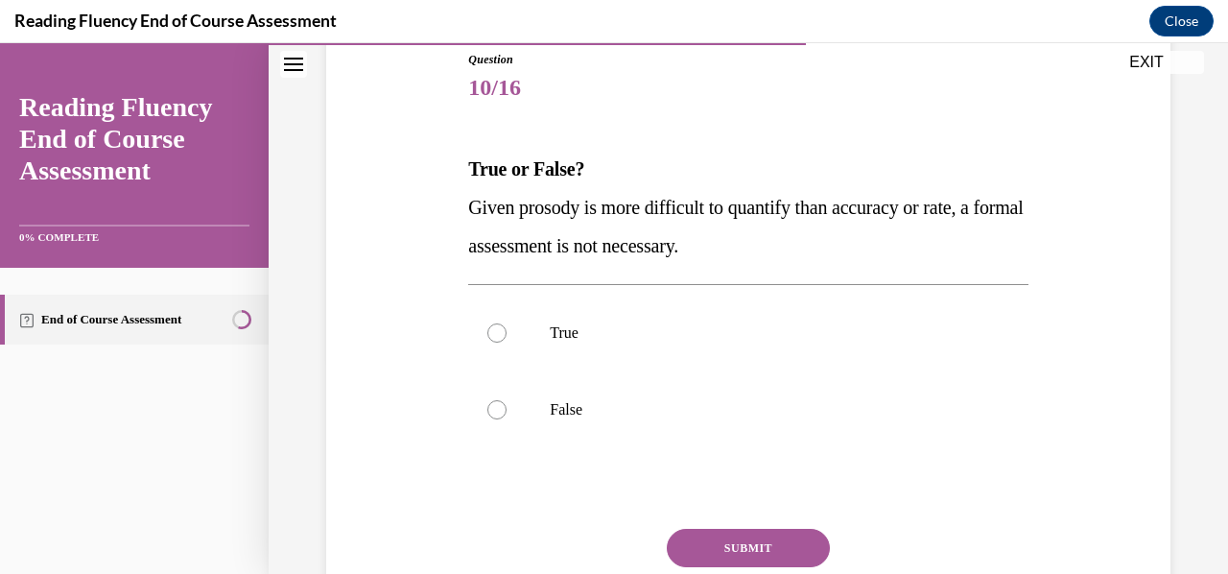
scroll to position [216, 0]
click at [698, 339] on p "True" at bounding box center [765, 332] width 430 height 19
click at [507, 339] on input "True" at bounding box center [496, 332] width 19 height 19
radio input "true"
click at [746, 545] on button "SUBMIT" at bounding box center [748, 548] width 163 height 38
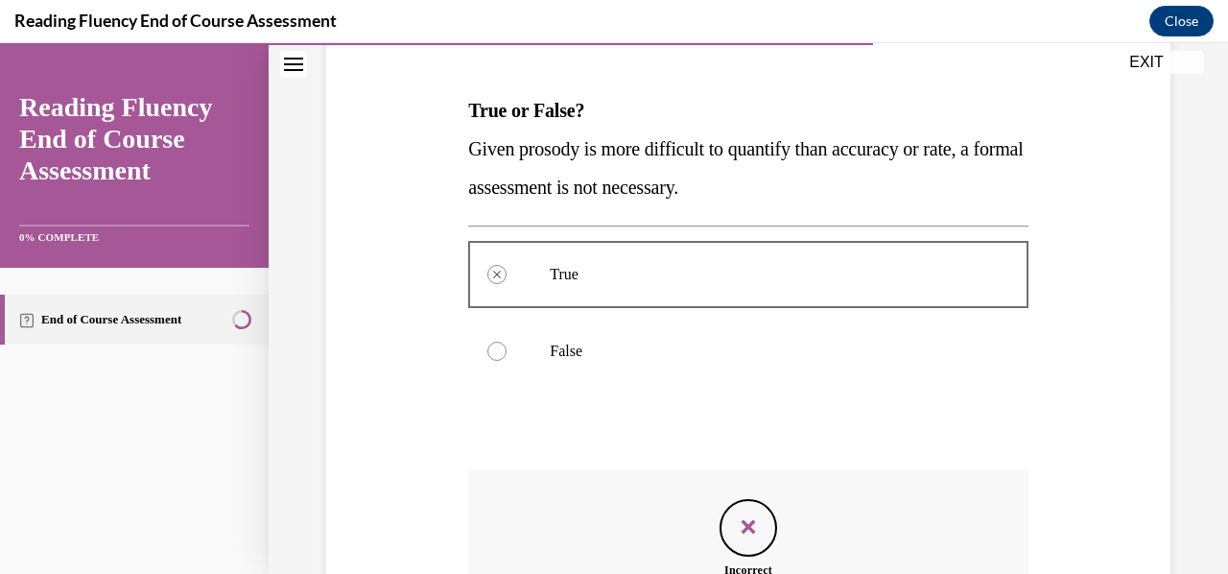
scroll to position [273, 0]
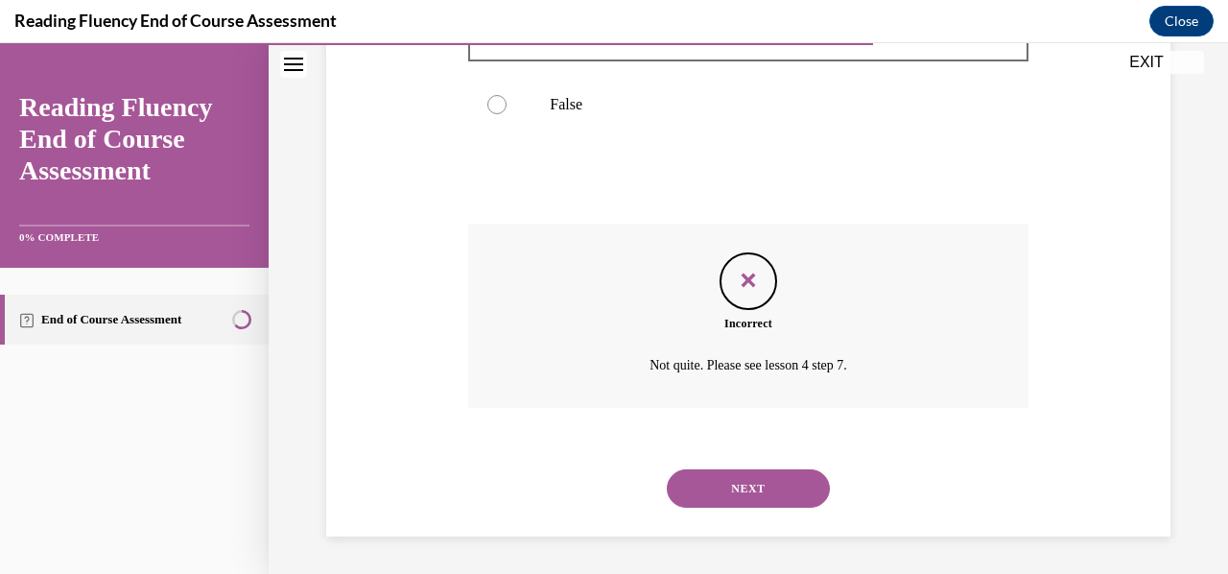
click at [749, 469] on button "NEXT" at bounding box center [748, 488] width 163 height 38
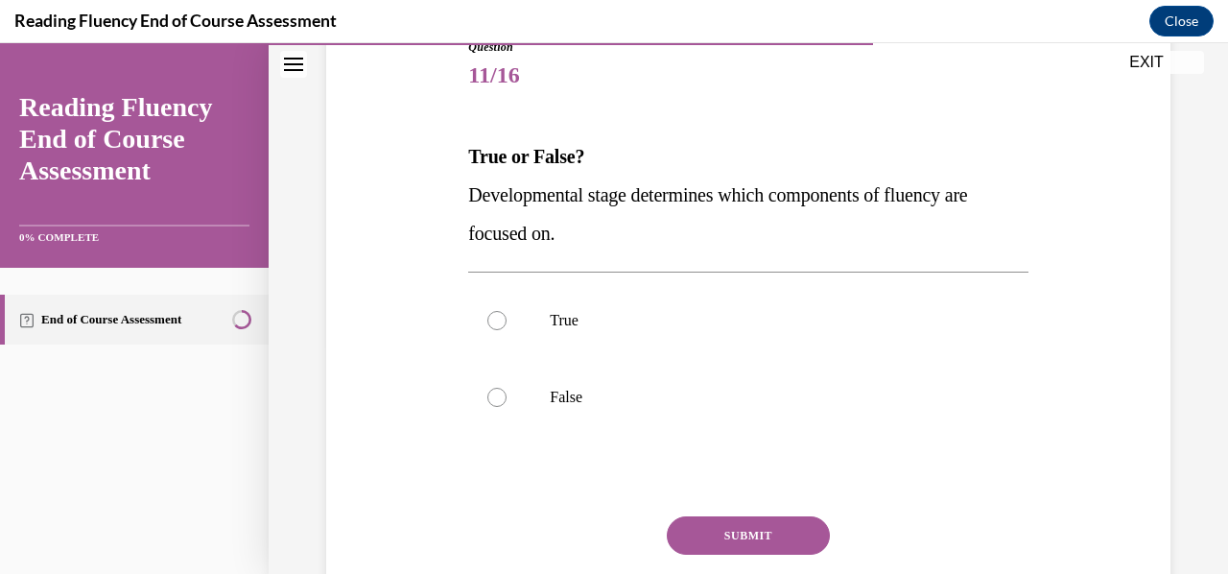
scroll to position [230, 0]
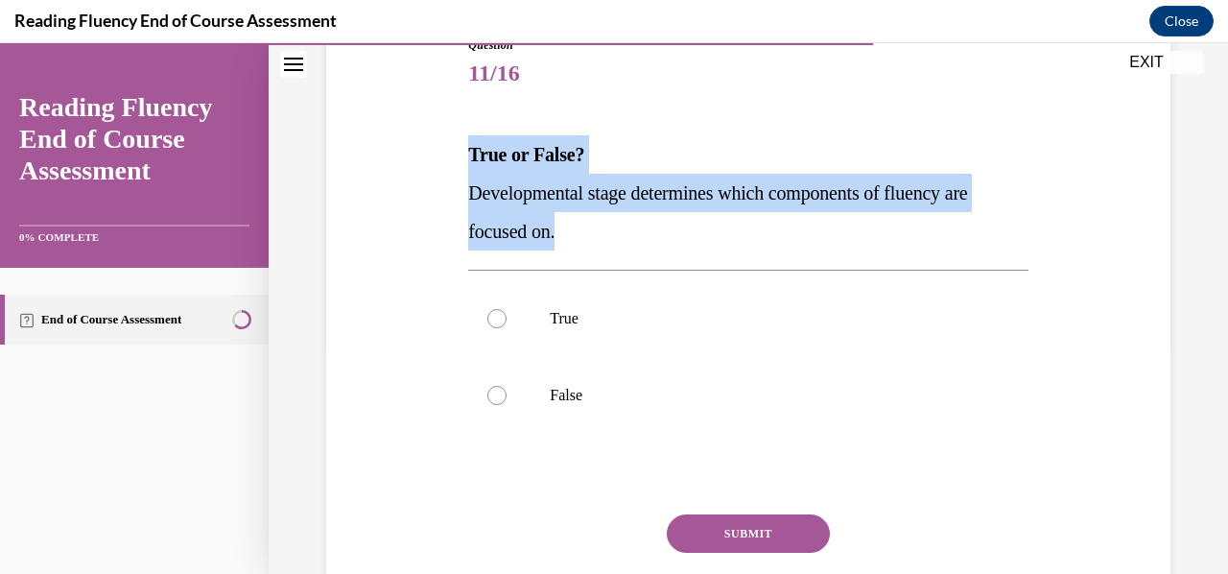
drag, startPoint x: 465, startPoint y: 150, endPoint x: 577, endPoint y: 237, distance: 141.5
click at [577, 237] on div "True or False? Developmental stage determines which components of fluency are f…" at bounding box center [747, 192] width 559 height 115
copy div "True or False? Developmental stage determines which components of fluency are f…"
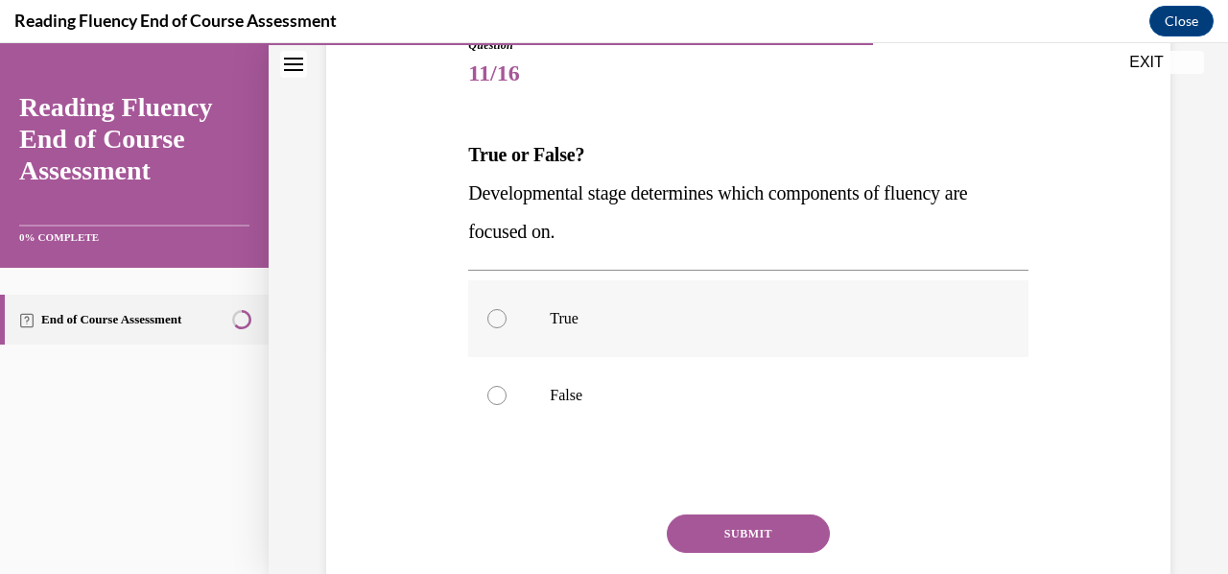
click at [540, 316] on label "True" at bounding box center [747, 318] width 559 height 77
click at [507, 316] on input "True" at bounding box center [496, 318] width 19 height 19
radio input "true"
click at [704, 520] on button "SUBMIT" at bounding box center [748, 533] width 163 height 38
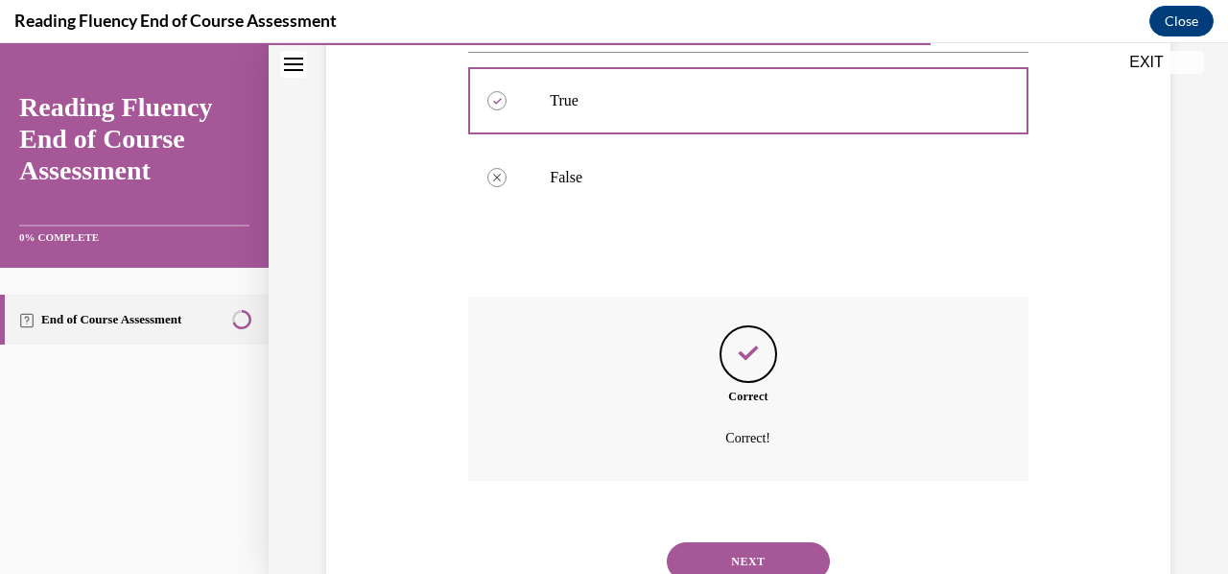
click at [733, 550] on button "NEXT" at bounding box center [748, 561] width 163 height 38
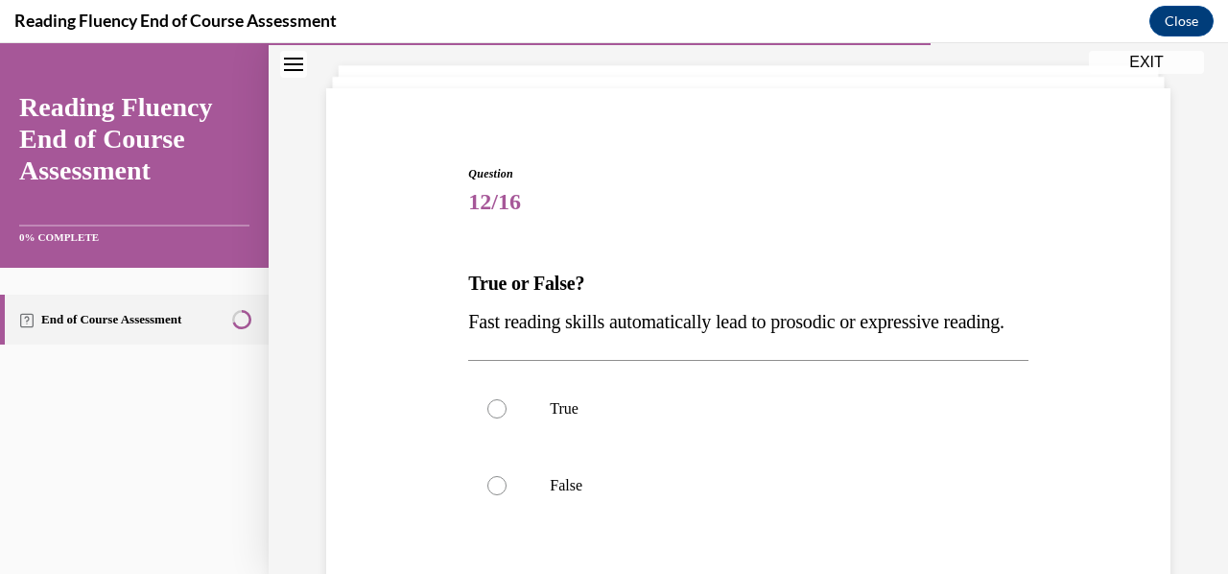
scroll to position [103, 0]
drag, startPoint x: 460, startPoint y: 279, endPoint x: 566, endPoint y: 357, distance: 131.8
click at [566, 357] on div "Question 12/16 True or False? Fast reading skills automatically lead to prosodi…" at bounding box center [748, 433] width 854 height 654
copy div "True or False? Fast reading skills automatically lead to prosodic or expressive…"
click at [571, 494] on p "False" at bounding box center [765, 484] width 430 height 19
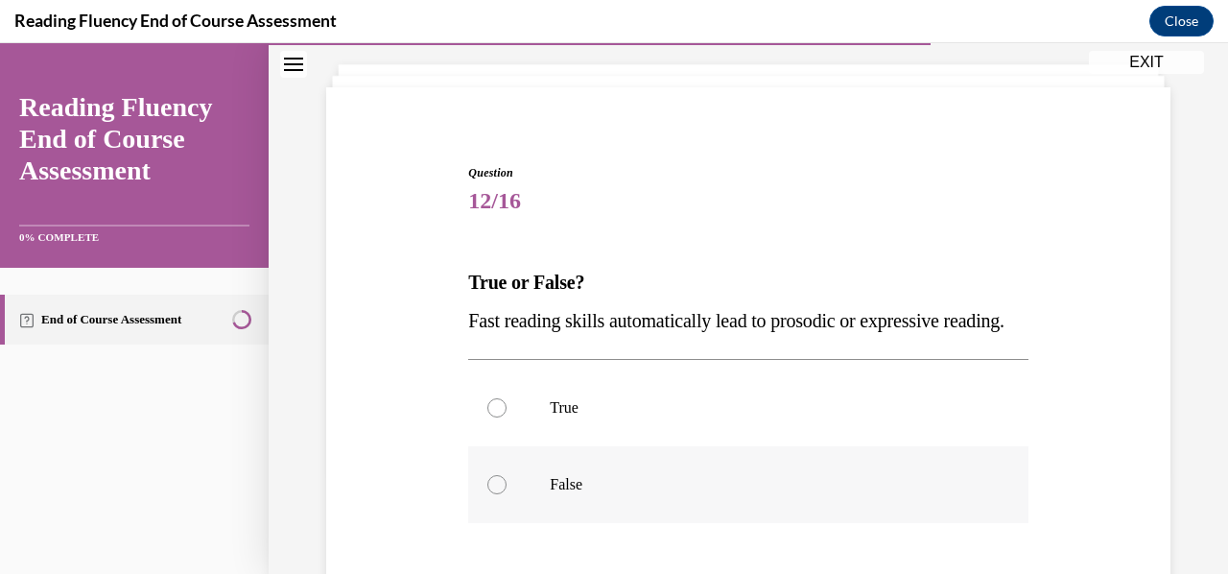
click at [507, 494] on input "False" at bounding box center [496, 484] width 19 height 19
radio input "true"
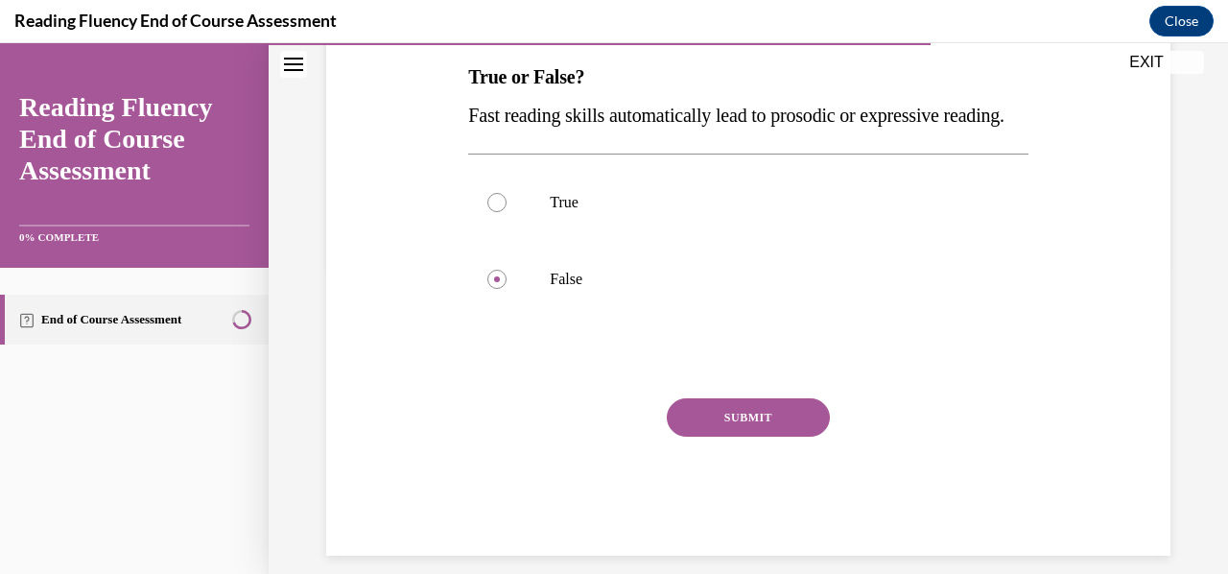
click at [698, 437] on button "SUBMIT" at bounding box center [748, 417] width 163 height 38
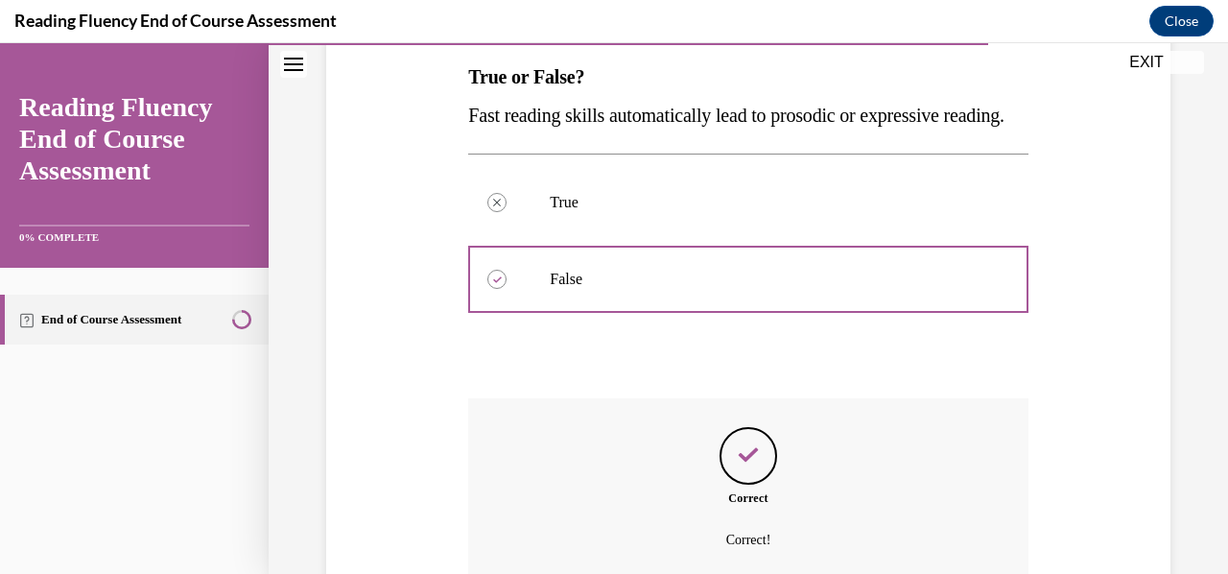
scroll to position [521, 0]
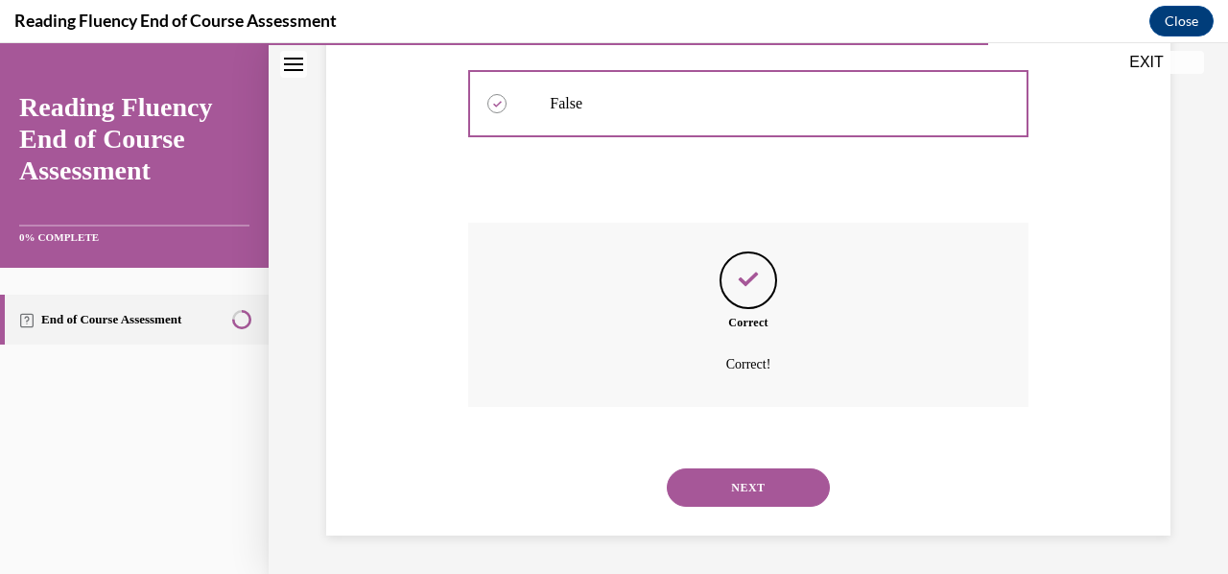
click at [717, 482] on button "NEXT" at bounding box center [748, 487] width 163 height 38
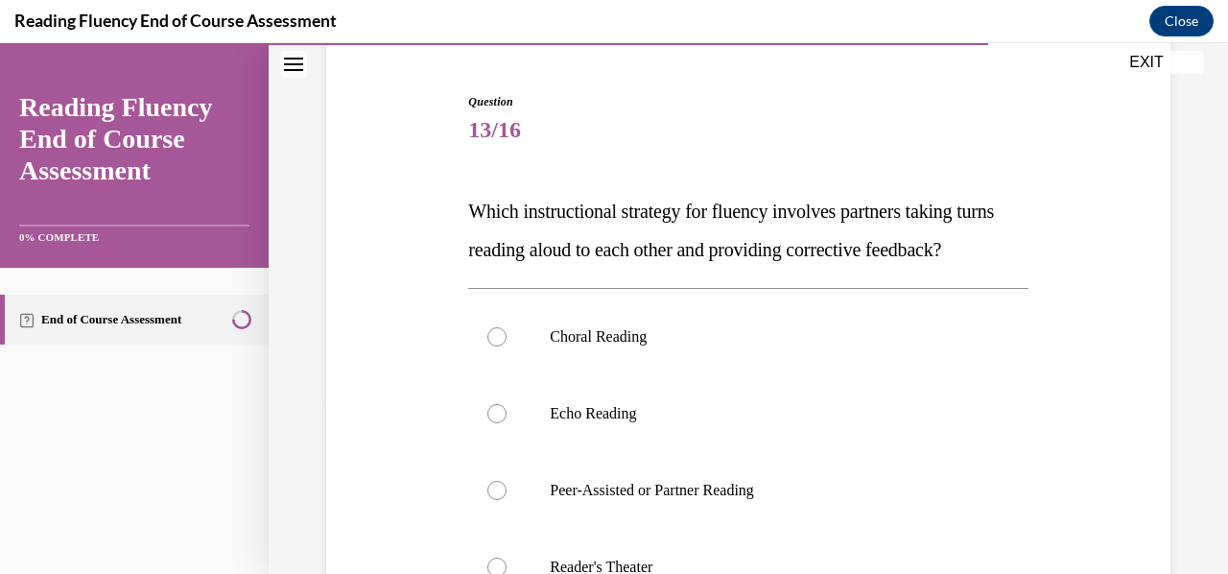
scroll to position [373, 0]
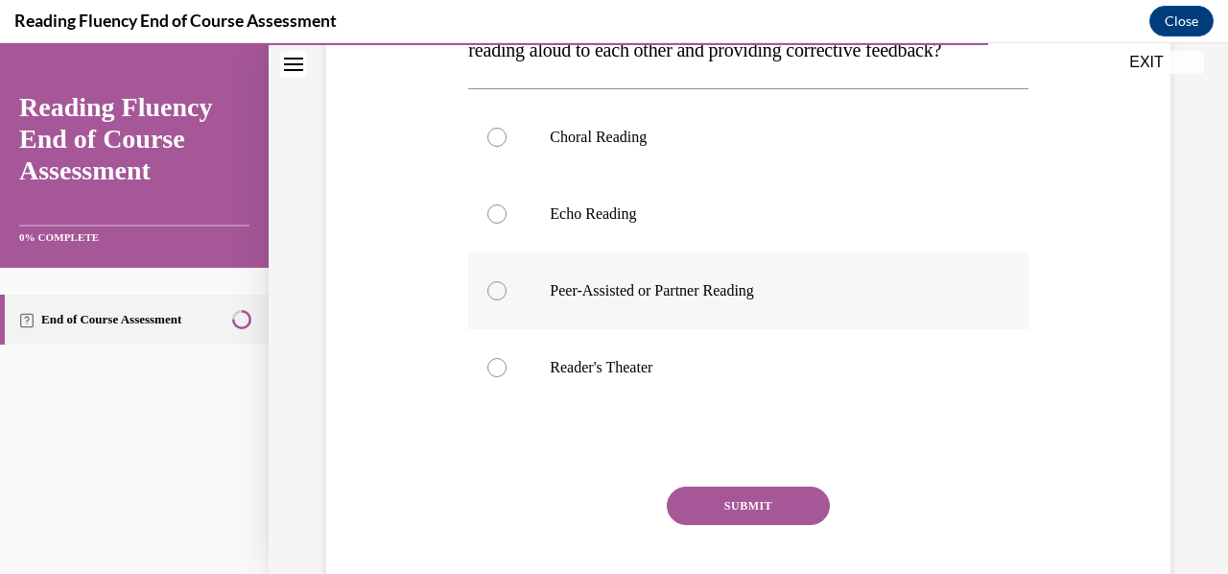
click at [522, 329] on label "Peer-Assisted or Partner Reading" at bounding box center [747, 290] width 559 height 77
click at [507, 300] on input "Peer-Assisted or Partner Reading" at bounding box center [496, 290] width 19 height 19
radio input "true"
click at [696, 525] on button "SUBMIT" at bounding box center [748, 505] width 163 height 38
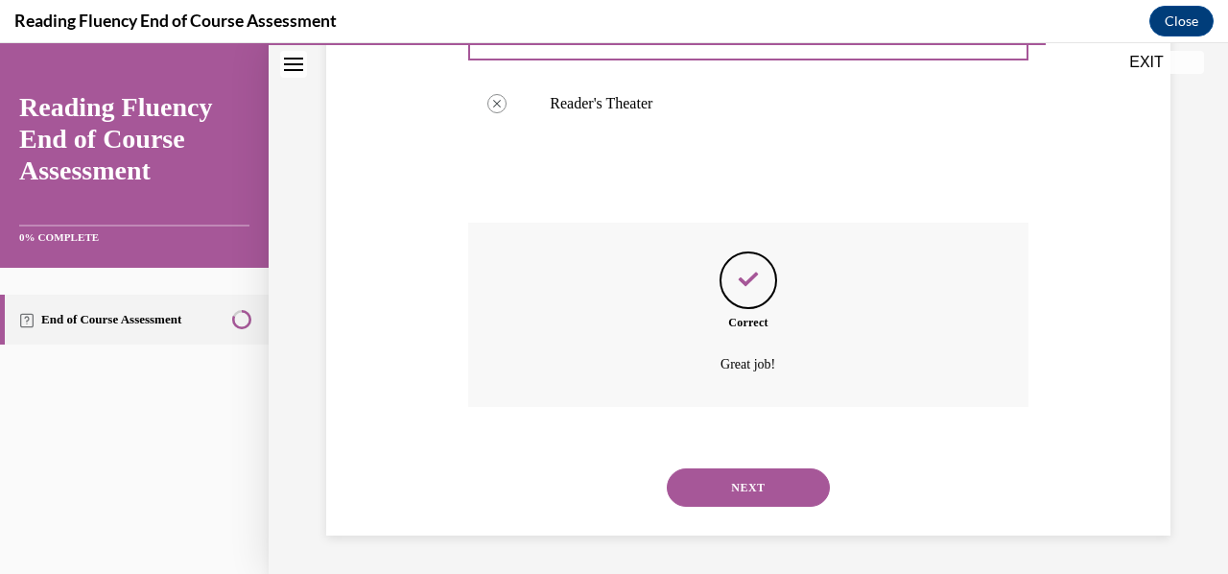
click at [727, 492] on button "NEXT" at bounding box center [748, 487] width 163 height 38
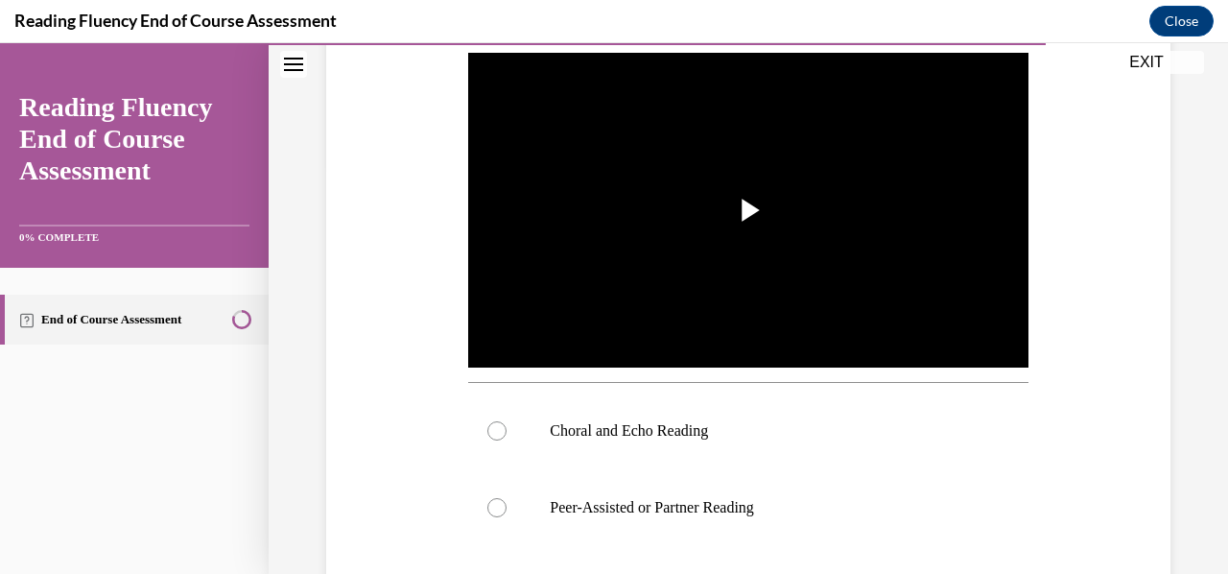
scroll to position [412, 0]
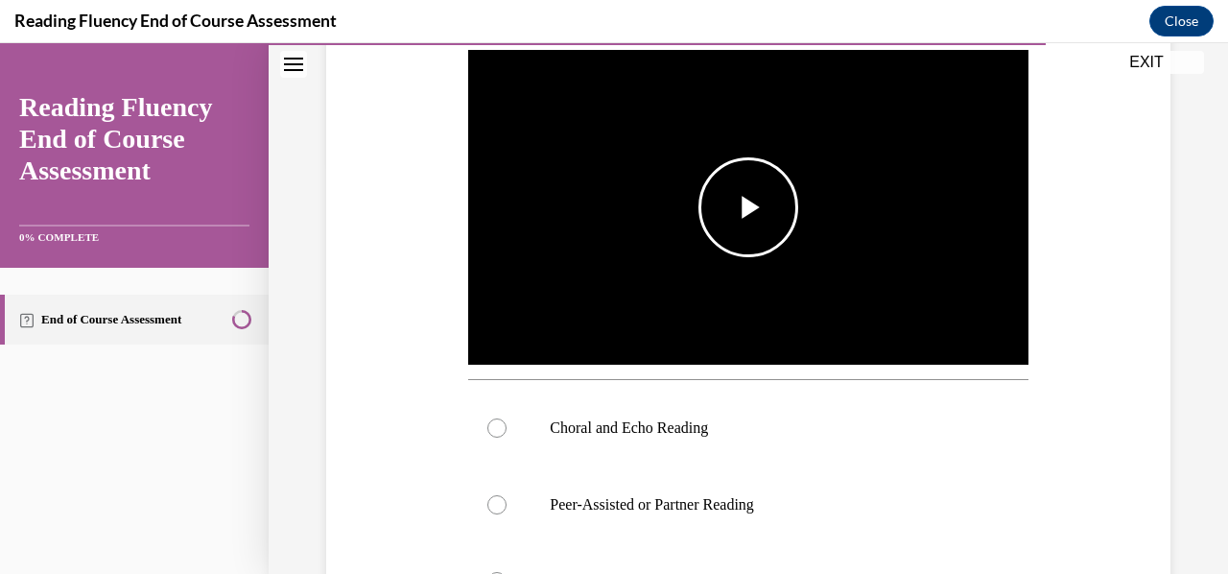
click at [748, 207] on span "Video player" at bounding box center [748, 207] width 0 height 0
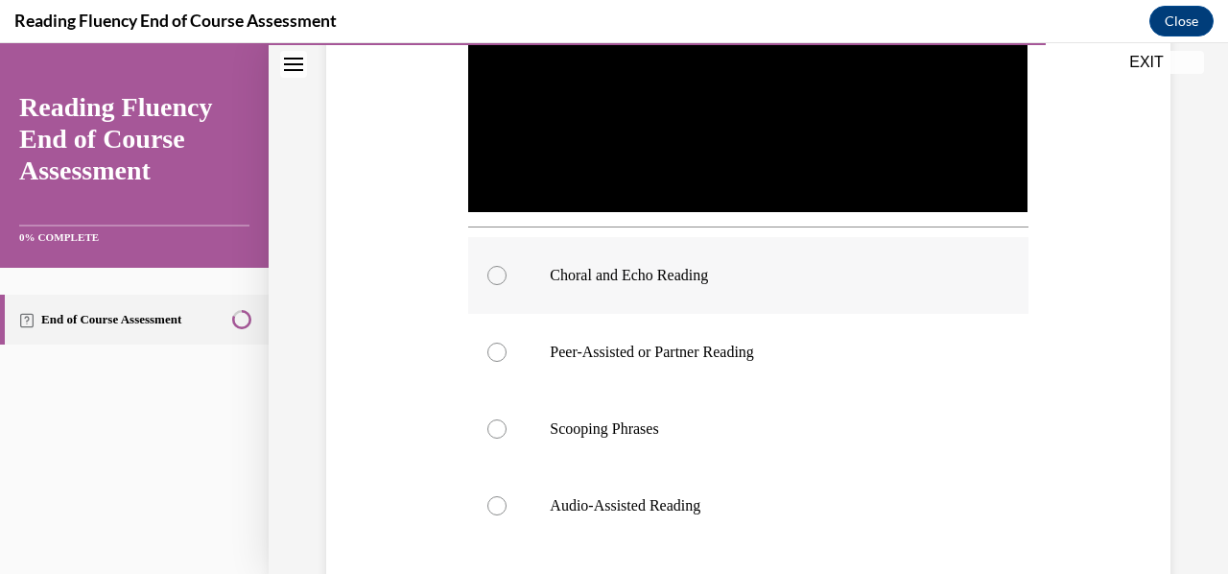
scroll to position [563, 0]
click at [612, 268] on p "Choral and Echo Reading" at bounding box center [765, 276] width 430 height 19
click at [507, 268] on input "Choral and Echo Reading" at bounding box center [496, 276] width 19 height 19
radio input "true"
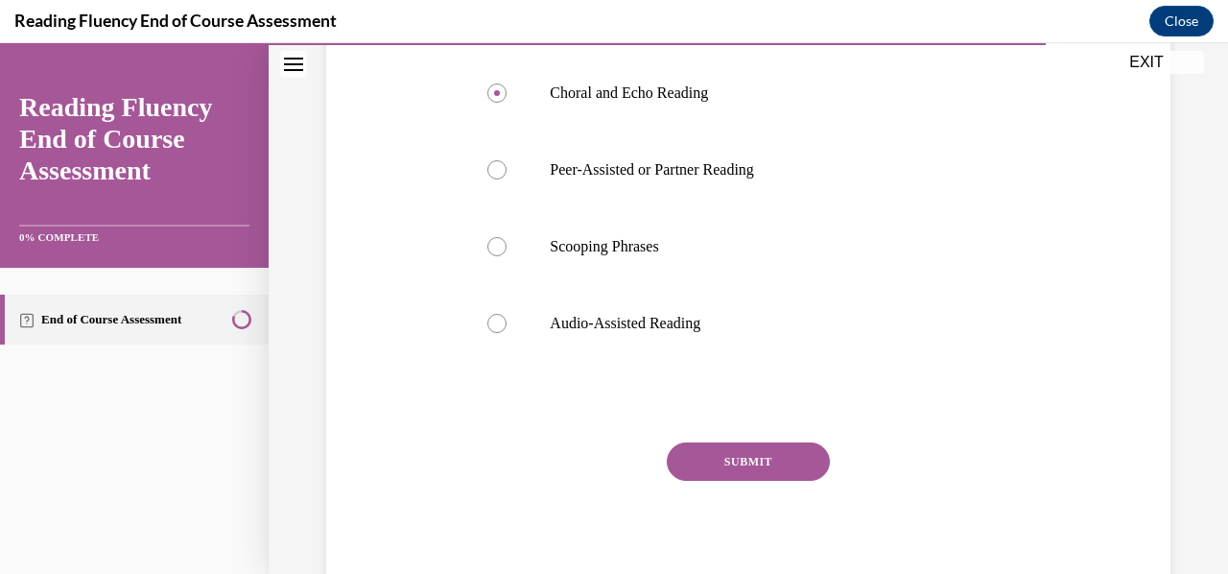
click at [710, 455] on button "SUBMIT" at bounding box center [748, 461] width 163 height 38
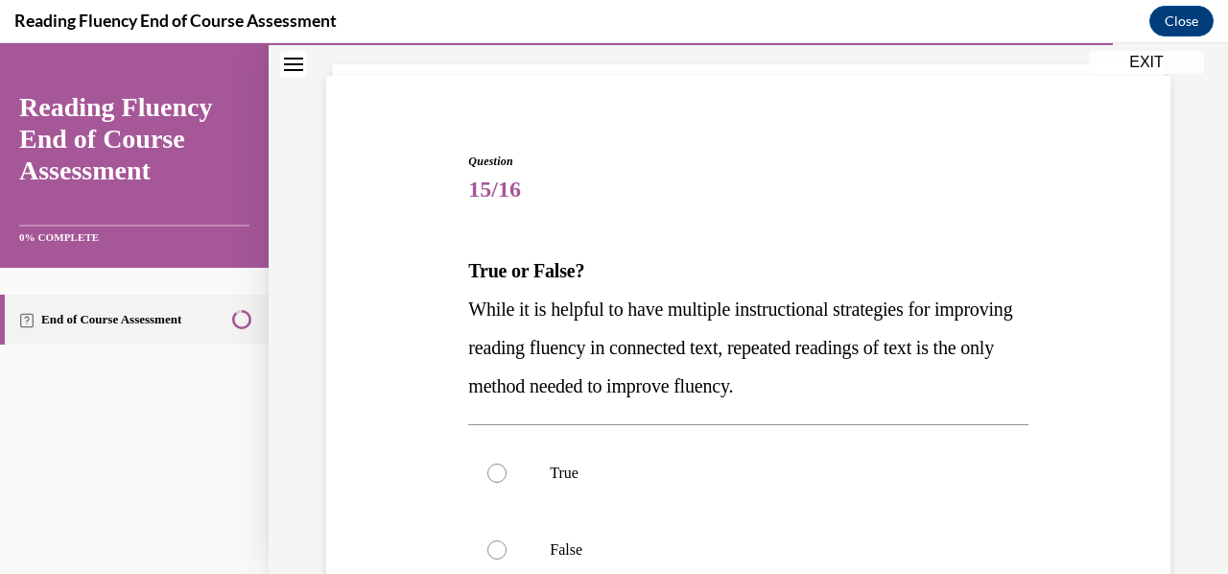
scroll to position [169, 0]
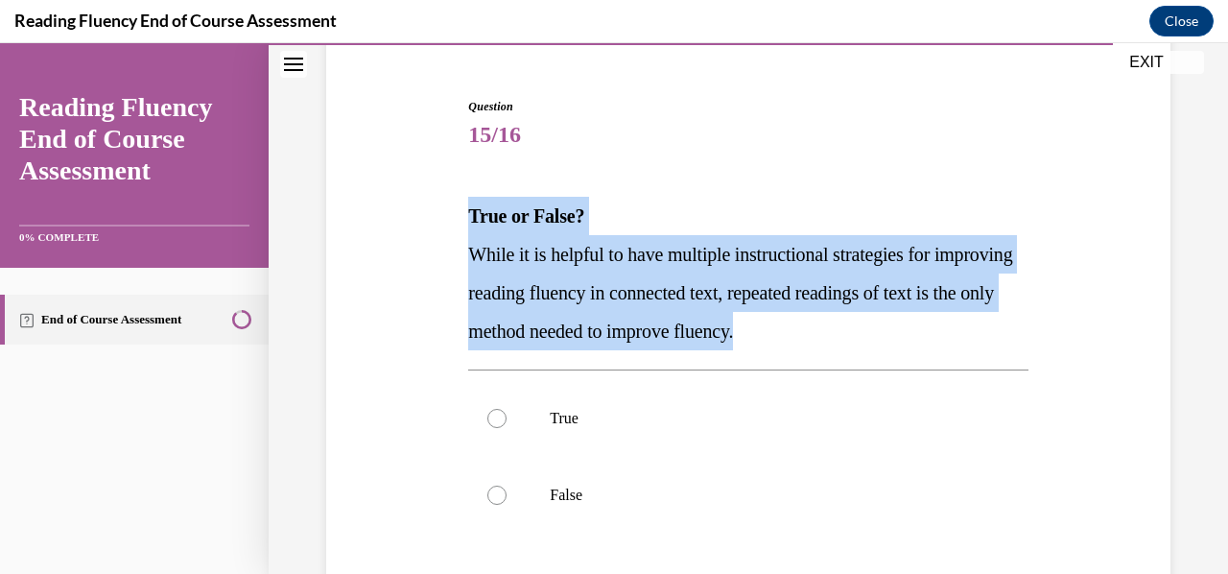
drag, startPoint x: 462, startPoint y: 207, endPoint x: 917, endPoint y: 341, distance: 473.9
click at [917, 341] on div "Question 15/16 True or False? While it is helpful to have multiple instructiona…" at bounding box center [747, 420] width 569 height 702
copy div "True or False? While it is helpful to have multiple instructional strategies fo…"
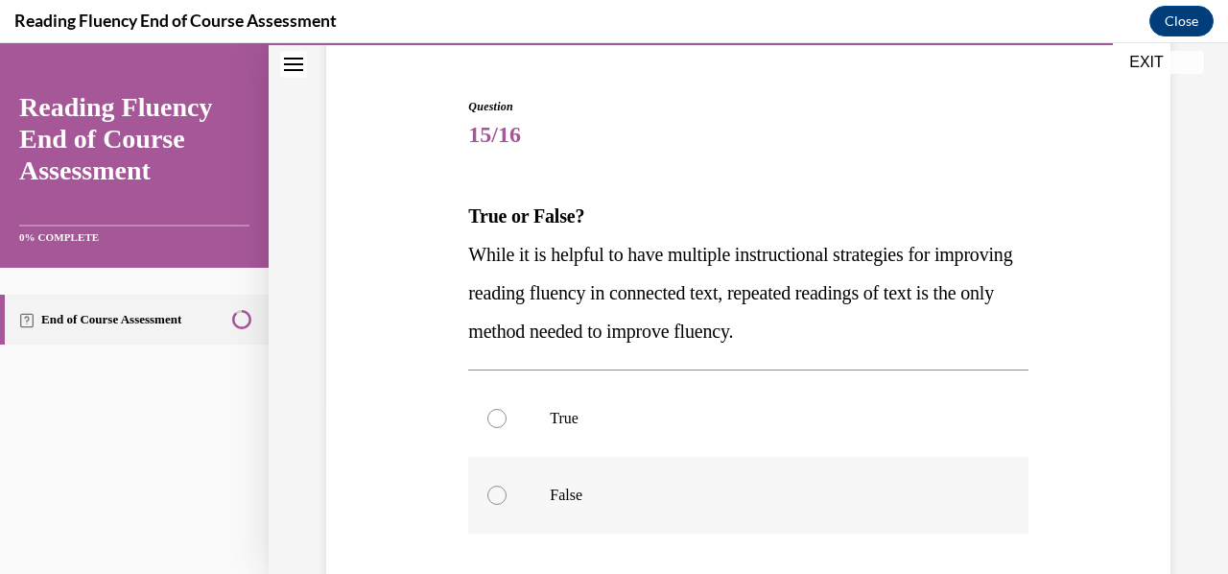
click at [560, 496] on p "False" at bounding box center [765, 494] width 430 height 19
click at [507, 496] on input "False" at bounding box center [496, 494] width 19 height 19
radio input "true"
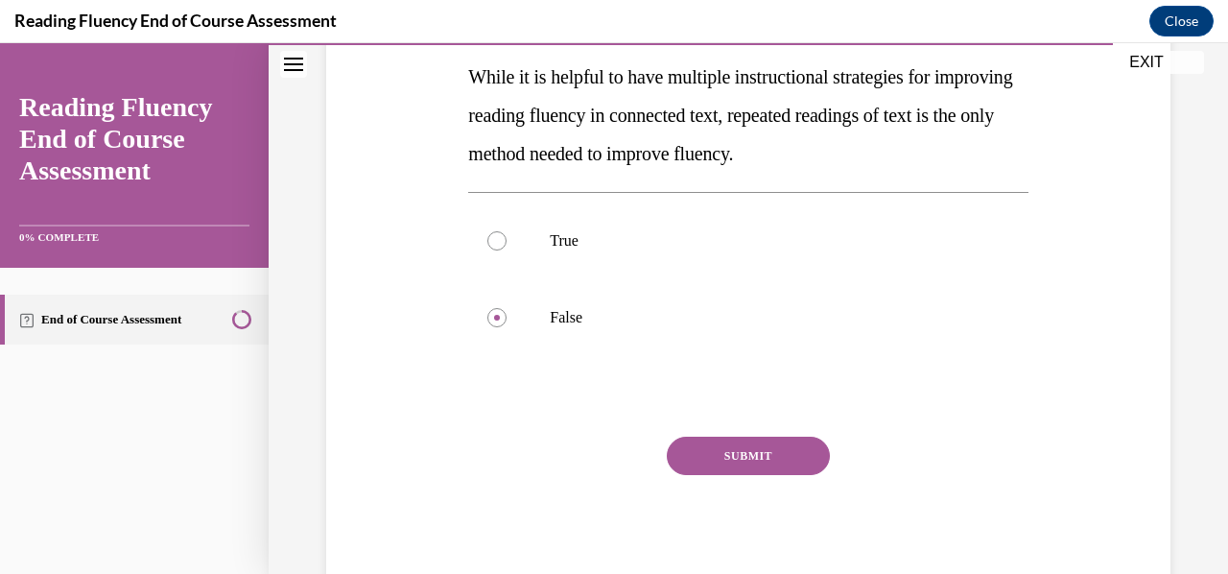
click at [678, 461] on button "SUBMIT" at bounding box center [748, 456] width 163 height 38
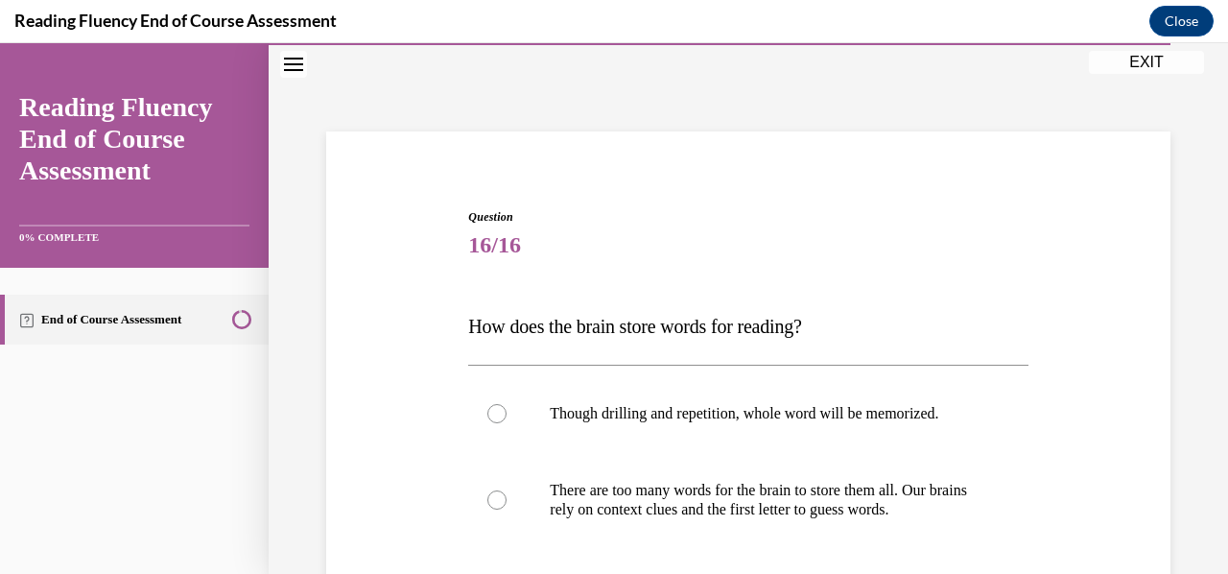
scroll to position [124, 0]
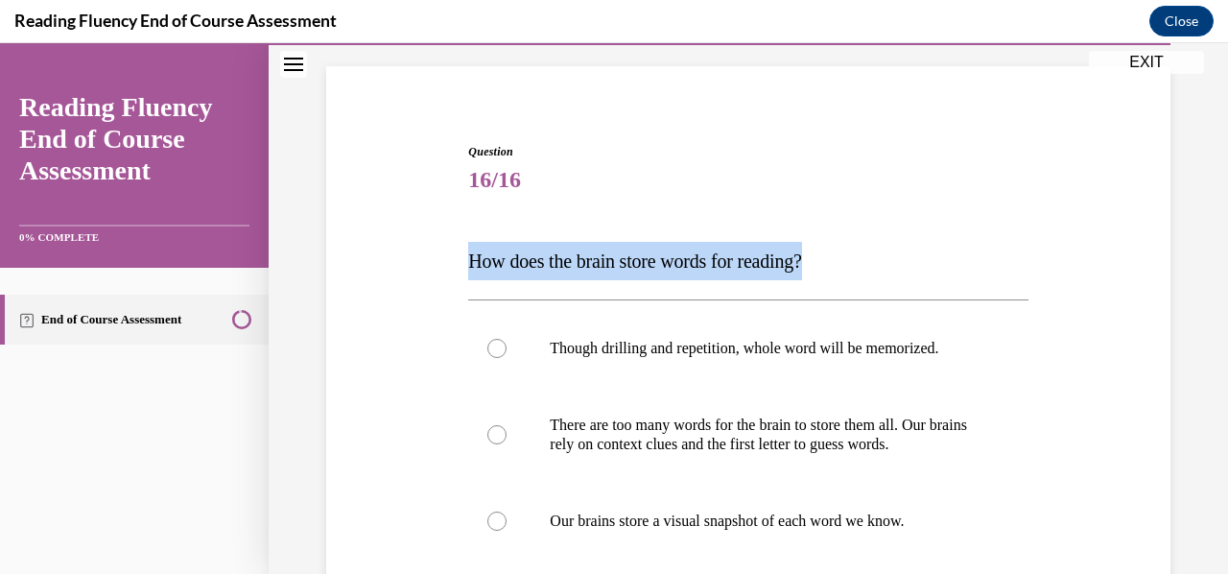
drag, startPoint x: 458, startPoint y: 256, endPoint x: 875, endPoint y: 238, distance: 417.7
click at [875, 238] on div "Question 16/16 How does the brain store words for reading? Though drilling and …" at bounding box center [748, 489] width 854 height 808
copy span "How does the brain store words for reading?"
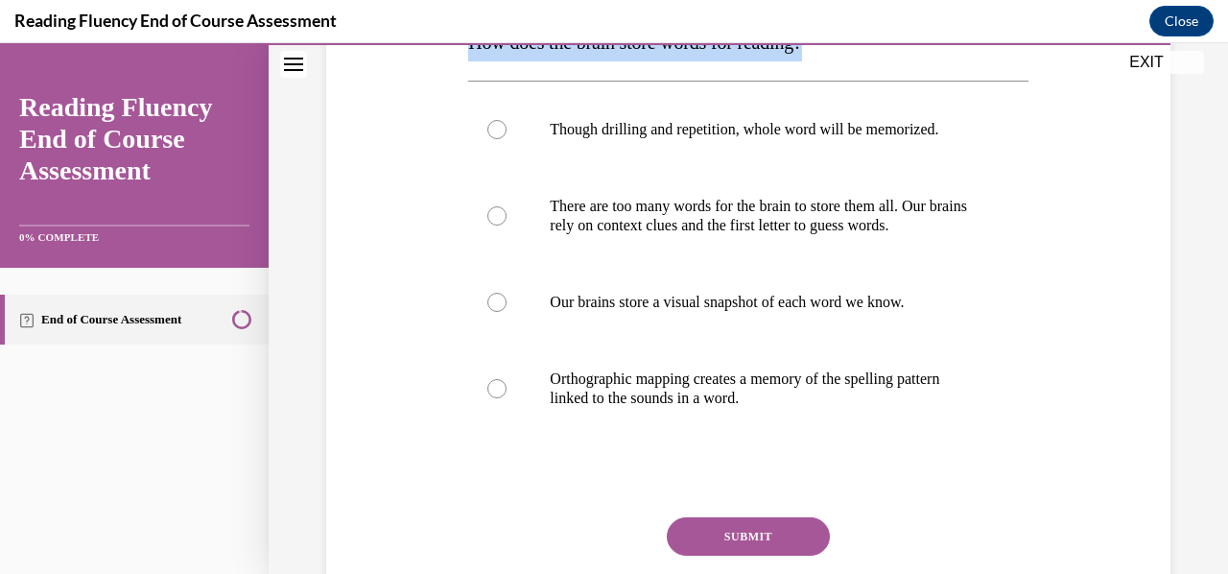
scroll to position [343, 0]
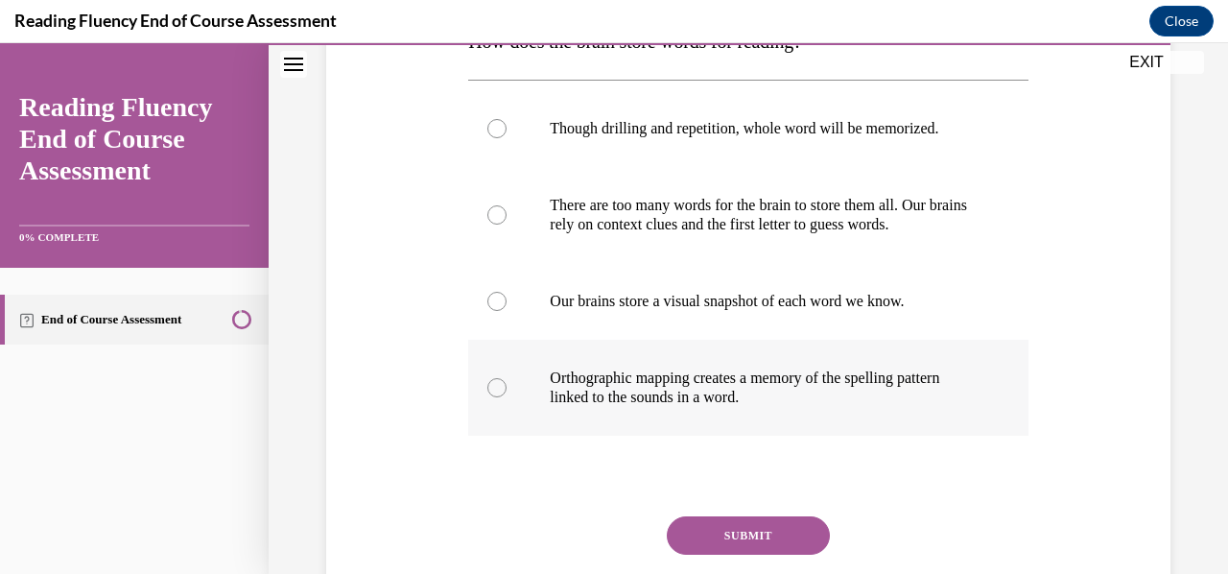
click at [618, 390] on p "Orthographic mapping creates a memory of the spelling pattern linked to the sou…" at bounding box center [765, 387] width 430 height 38
click at [507, 390] on input "Orthographic mapping creates a memory of the spelling pattern linked to the sou…" at bounding box center [496, 387] width 19 height 19
radio input "true"
click at [717, 521] on button "SUBMIT" at bounding box center [748, 535] width 163 height 38
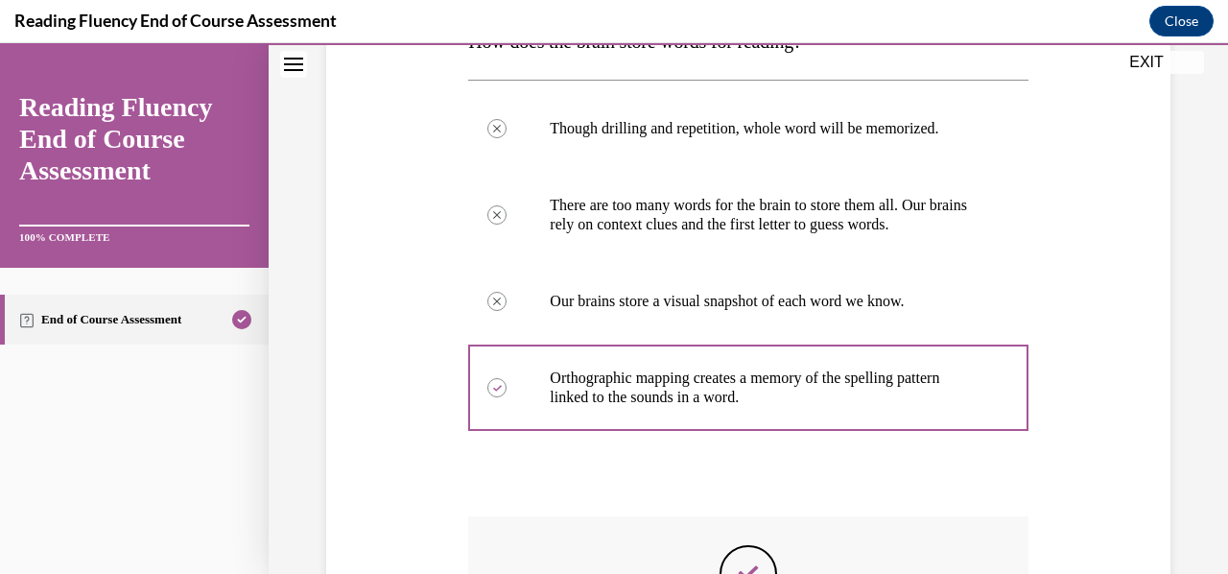
scroll to position [636, 0]
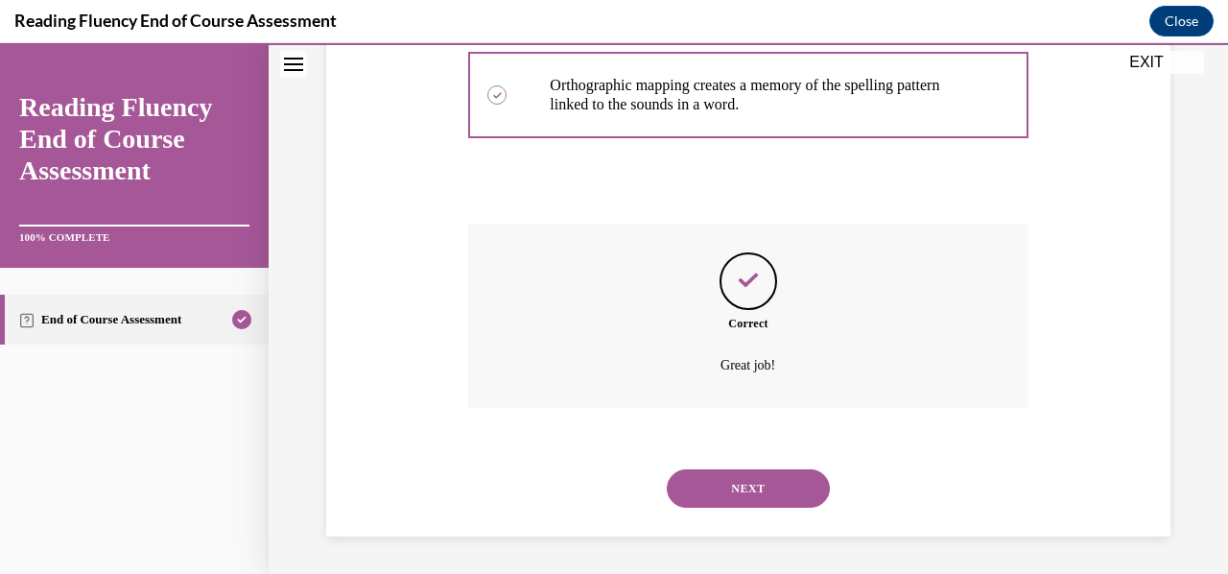
click at [757, 492] on button "NEXT" at bounding box center [748, 488] width 163 height 38
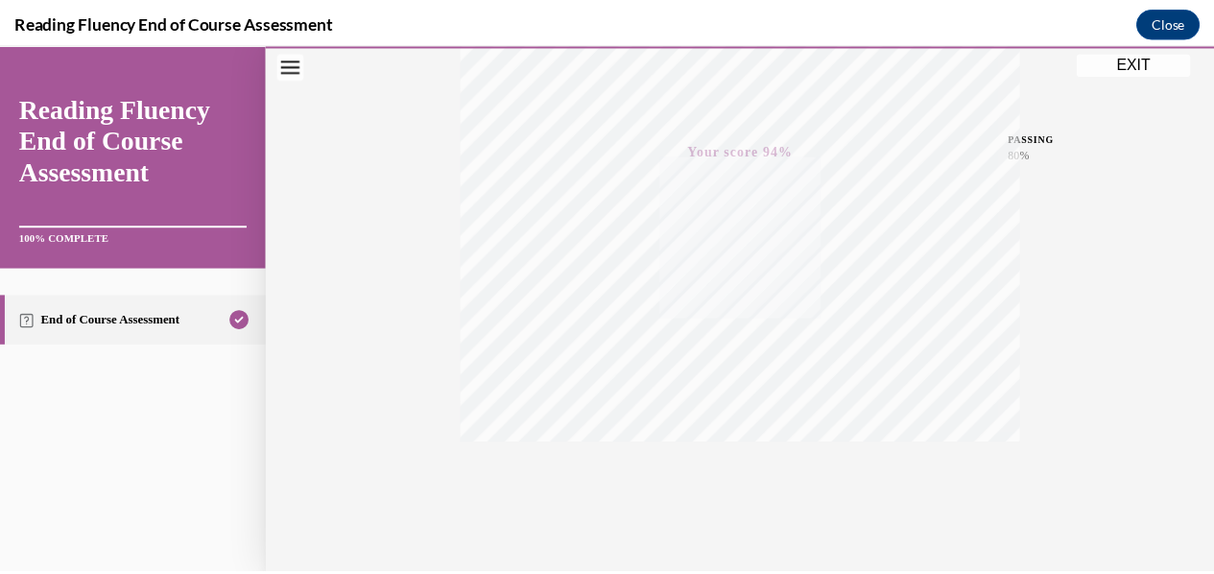
scroll to position [452, 0]
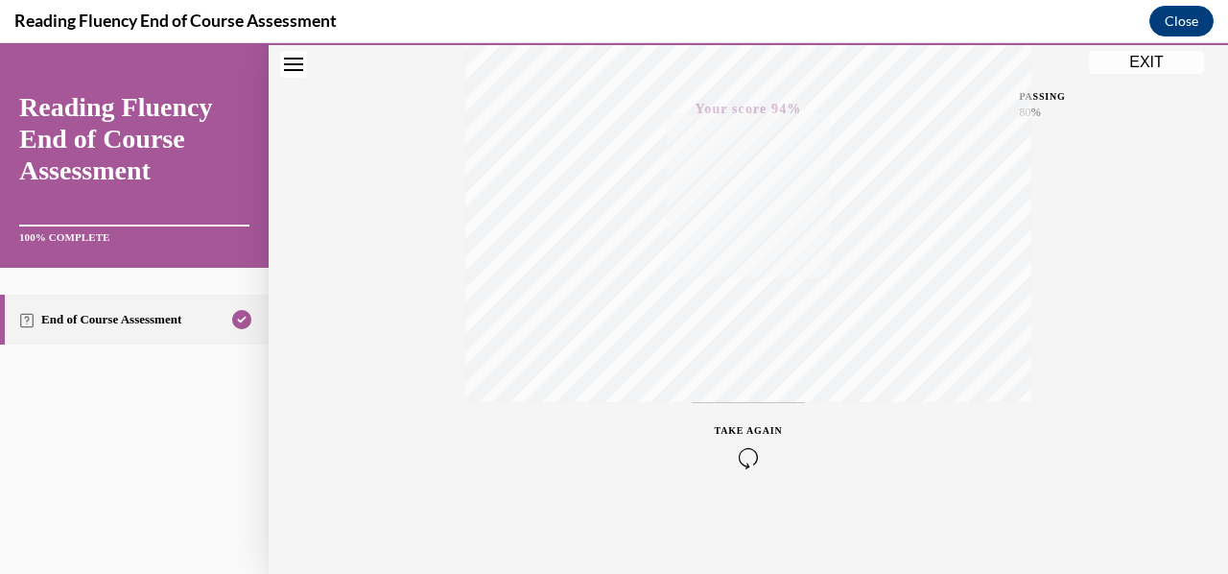
click at [1143, 61] on button "EXIT" at bounding box center [1146, 62] width 115 height 23
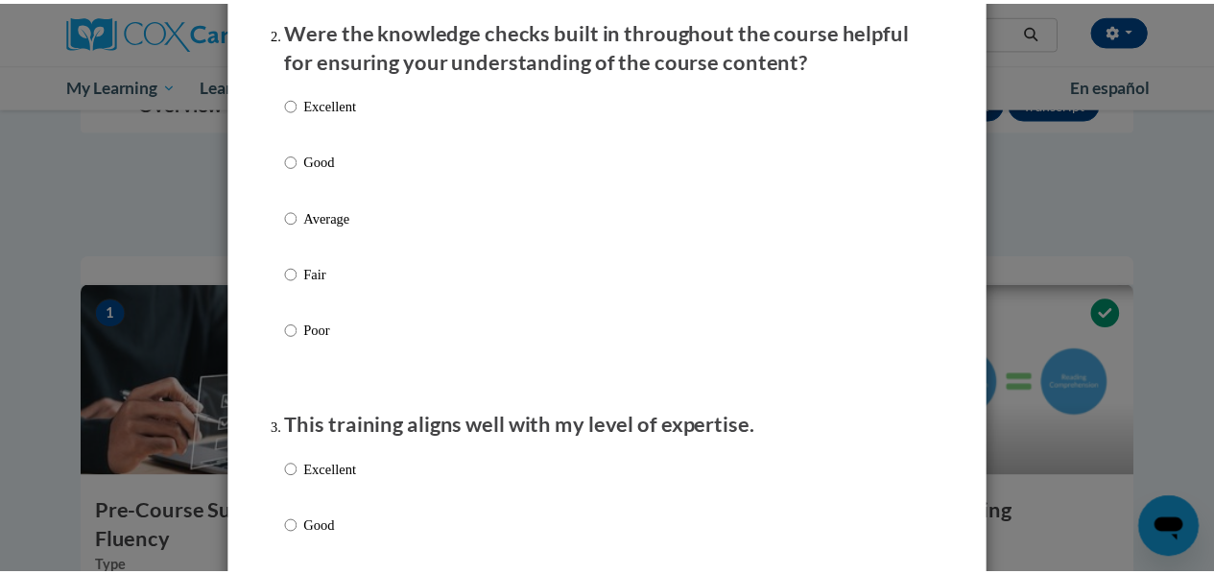
scroll to position [0, 0]
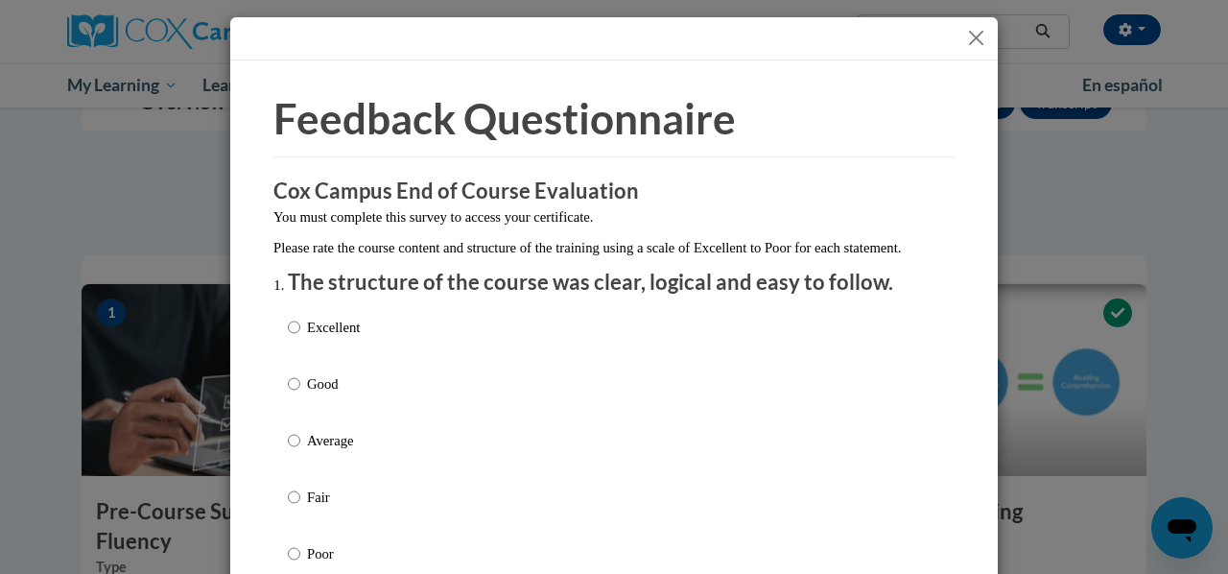
click at [967, 34] on button "Close" at bounding box center [976, 38] width 24 height 24
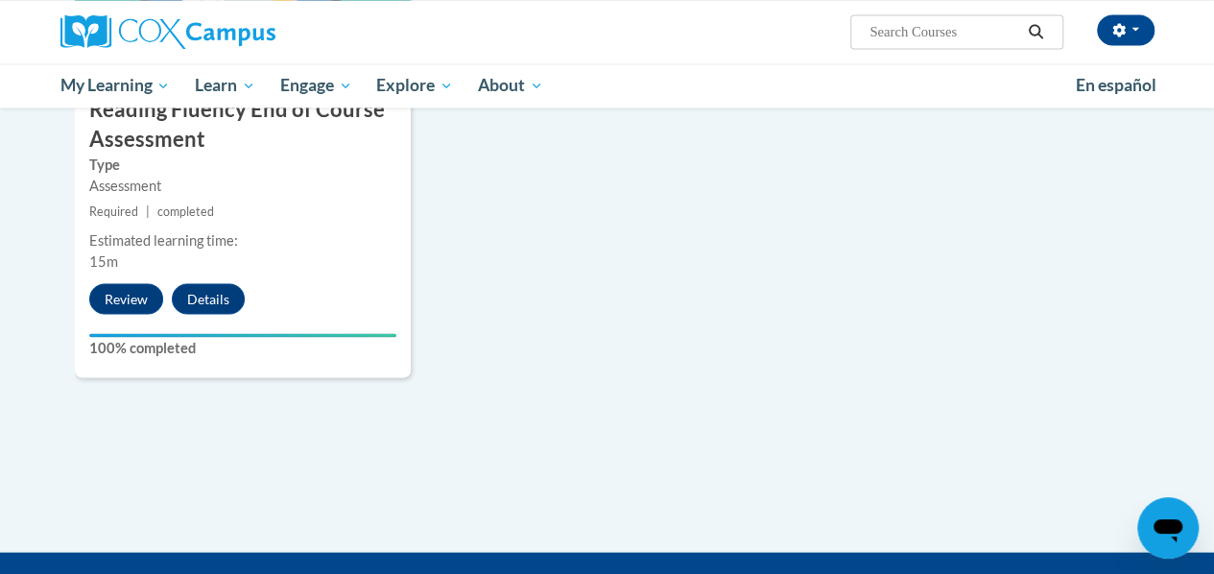
scroll to position [1723, 0]
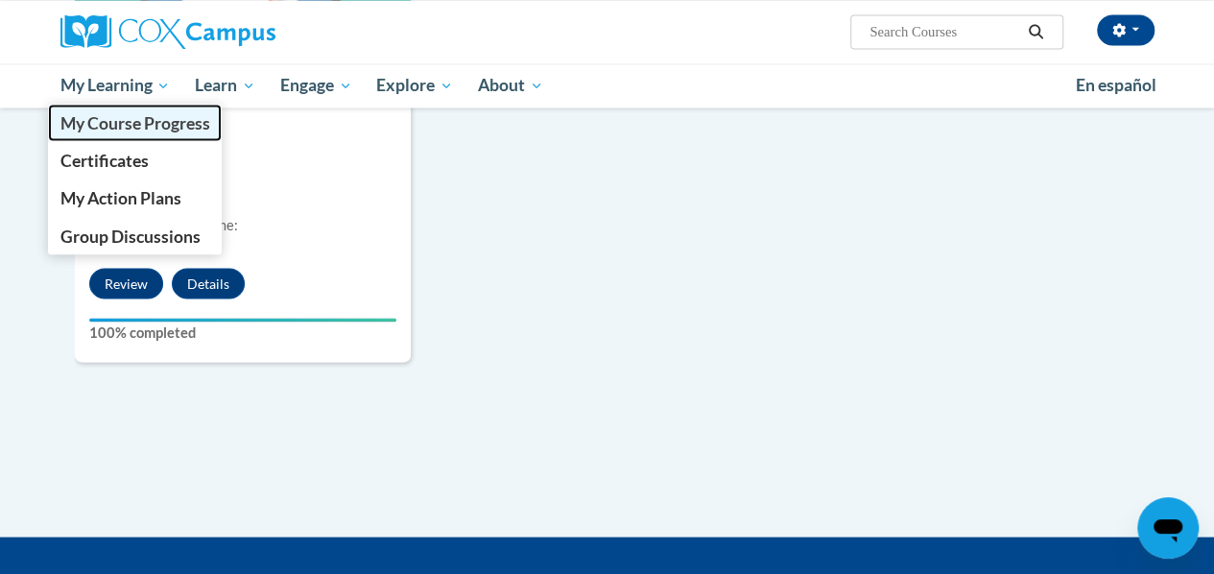
click at [134, 117] on span "My Course Progress" at bounding box center [134, 122] width 150 height 20
